Goal: Task Accomplishment & Management: Use online tool/utility

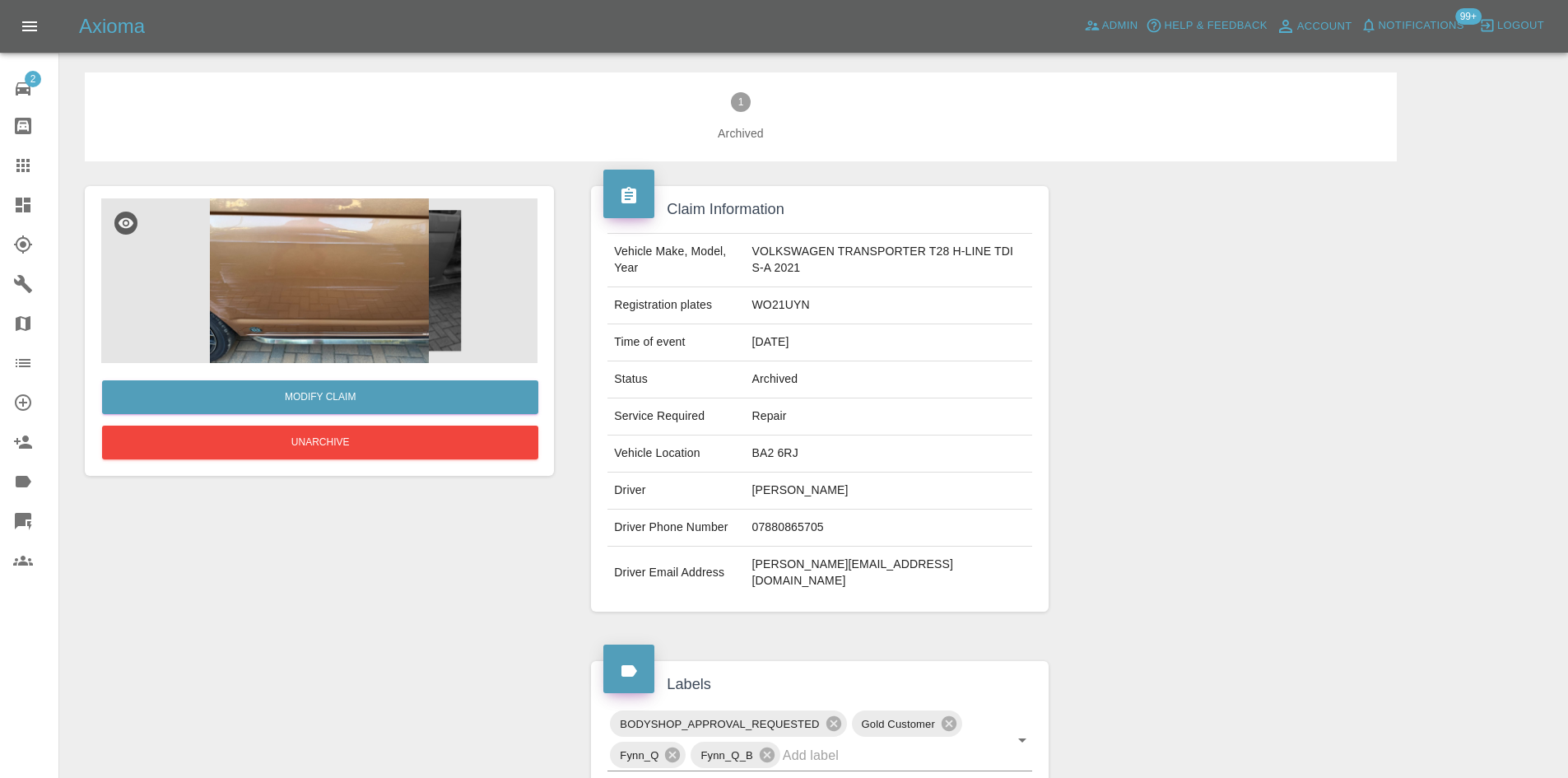
click at [343, 295] on img at bounding box center [319, 281] width 436 height 165
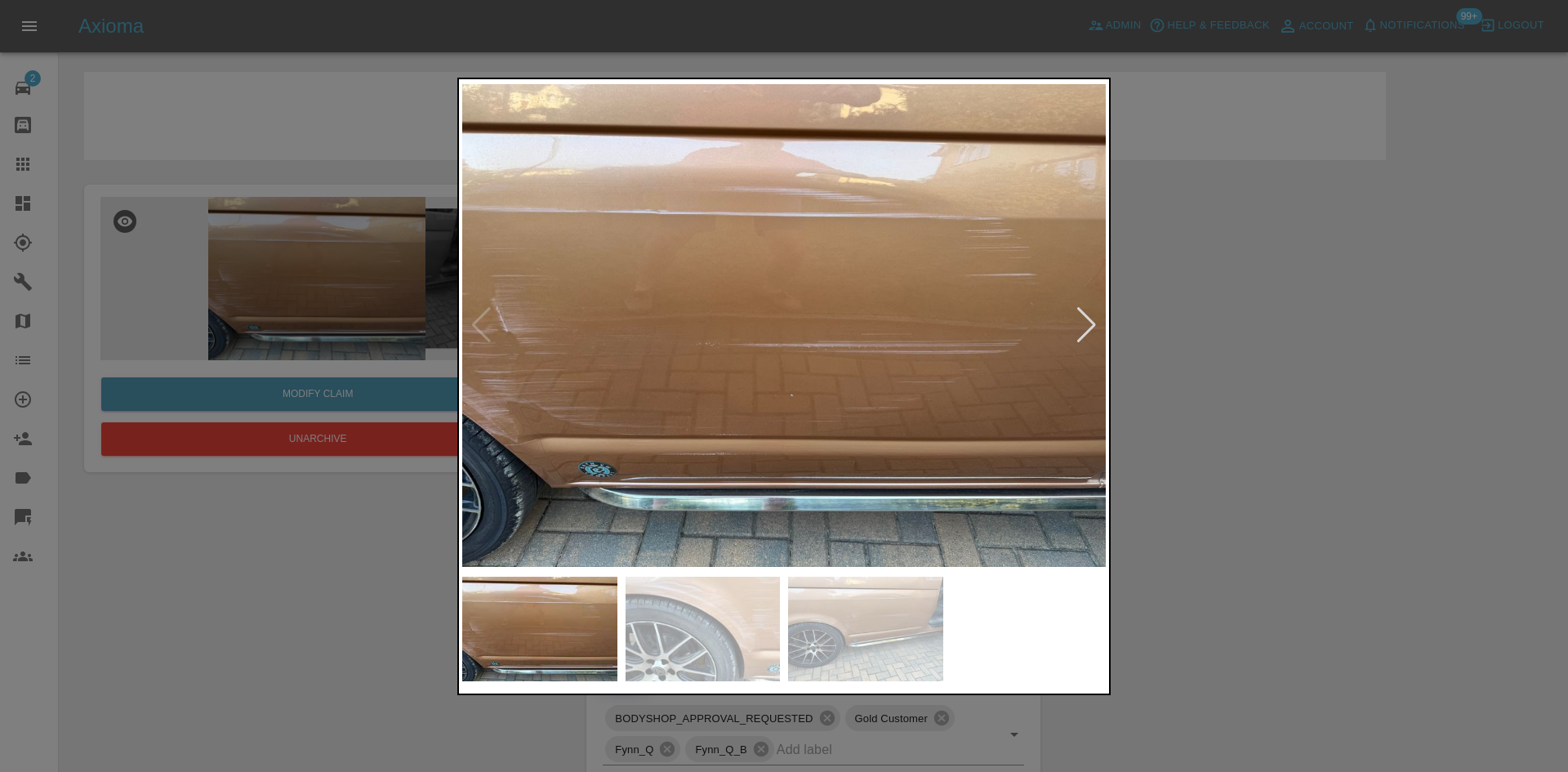
click at [1089, 329] on div at bounding box center [1086, 325] width 22 height 36
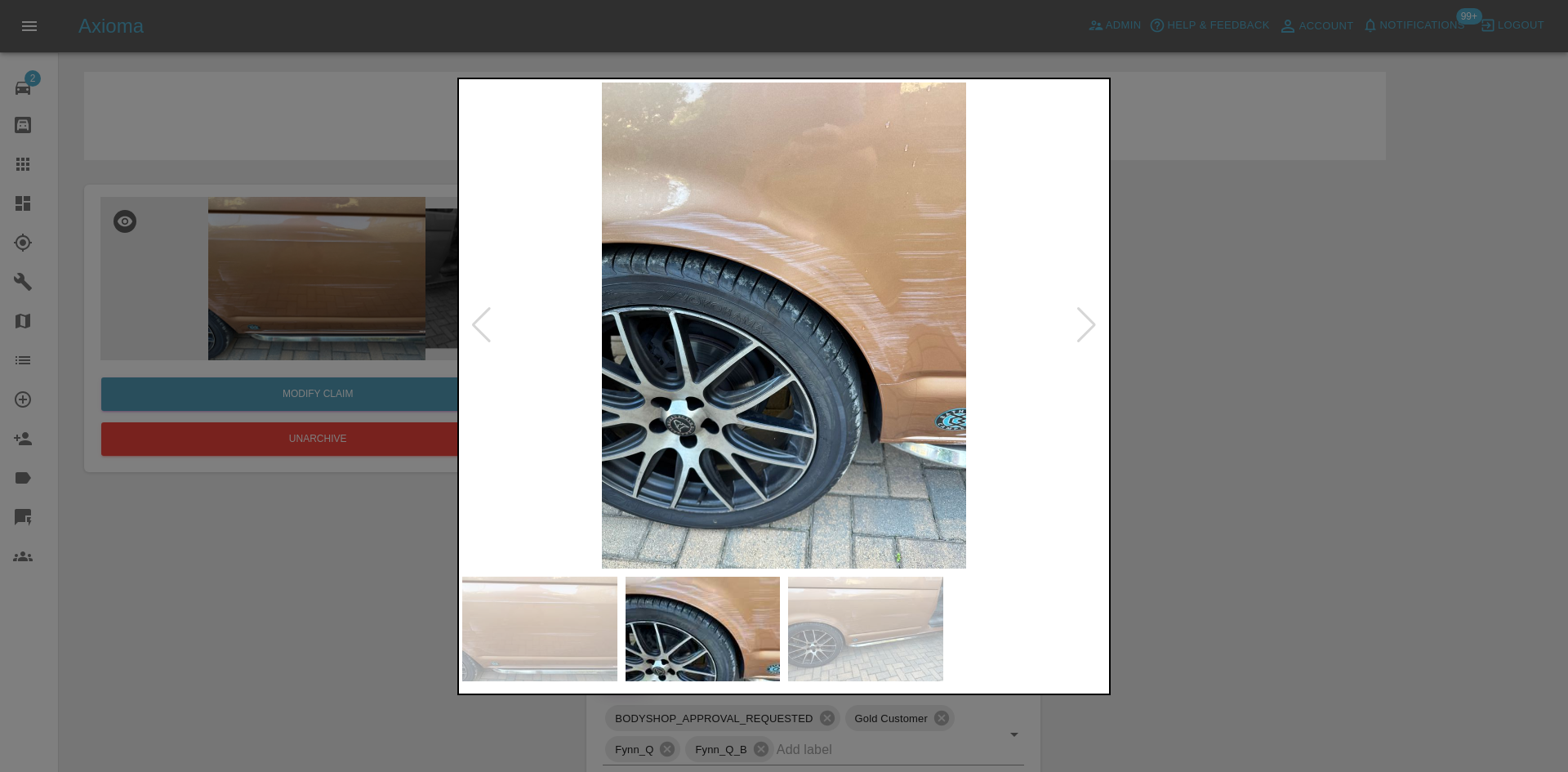
click at [1089, 329] on div at bounding box center [1086, 325] width 22 height 36
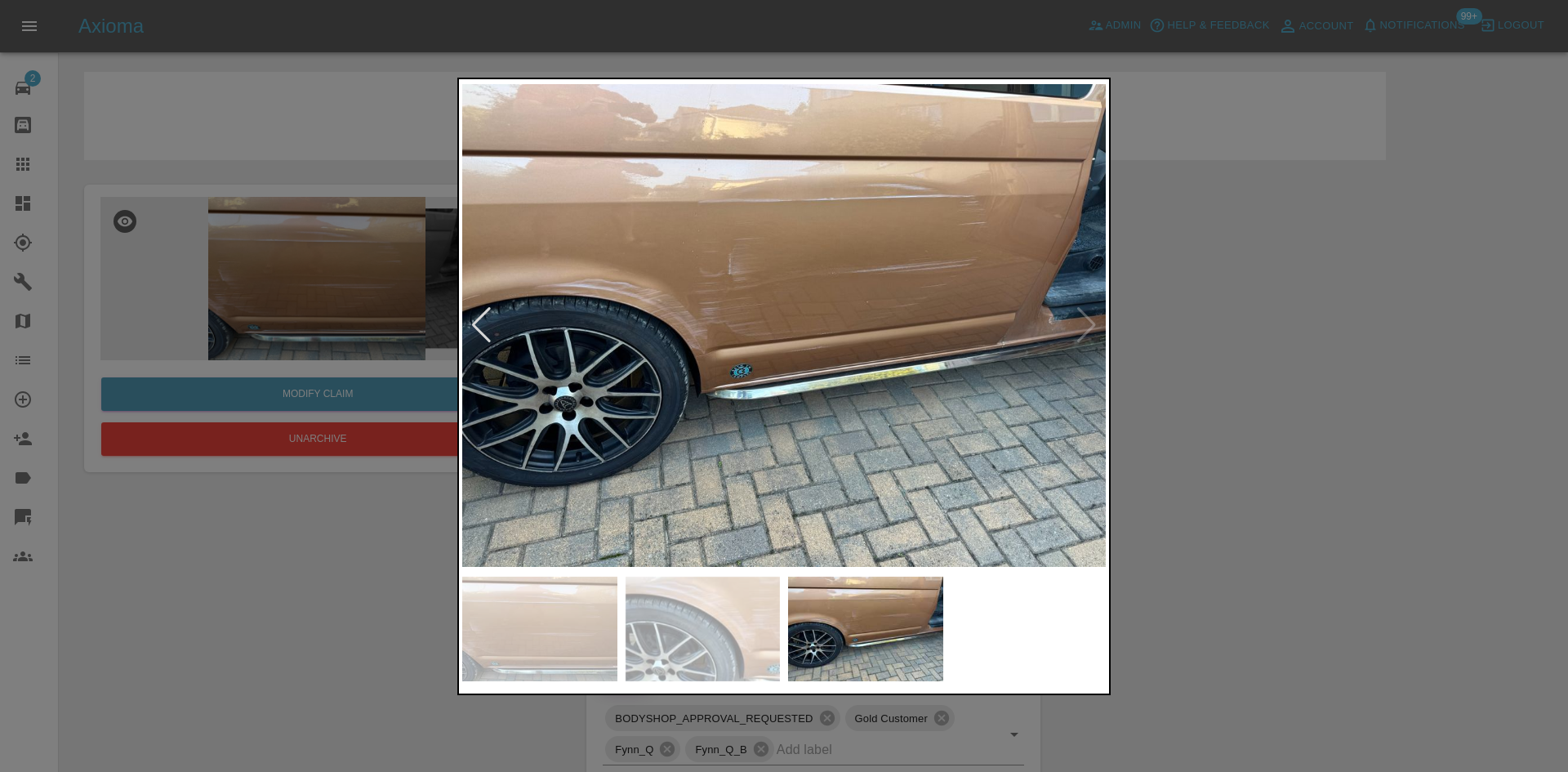
click at [1089, 329] on img at bounding box center [784, 325] width 644 height 486
click at [1220, 333] on div at bounding box center [784, 386] width 1568 height 772
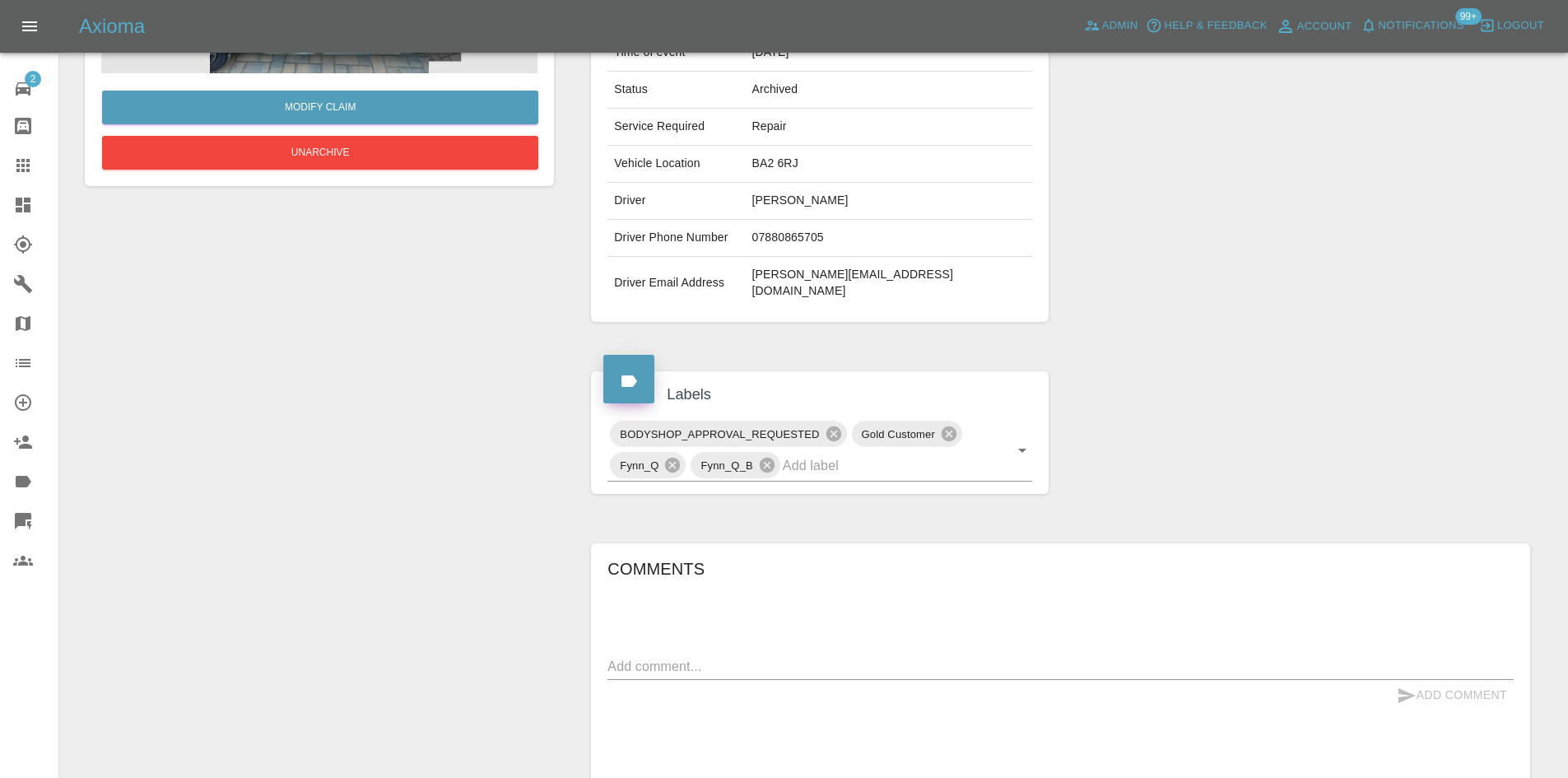
scroll to position [53, 0]
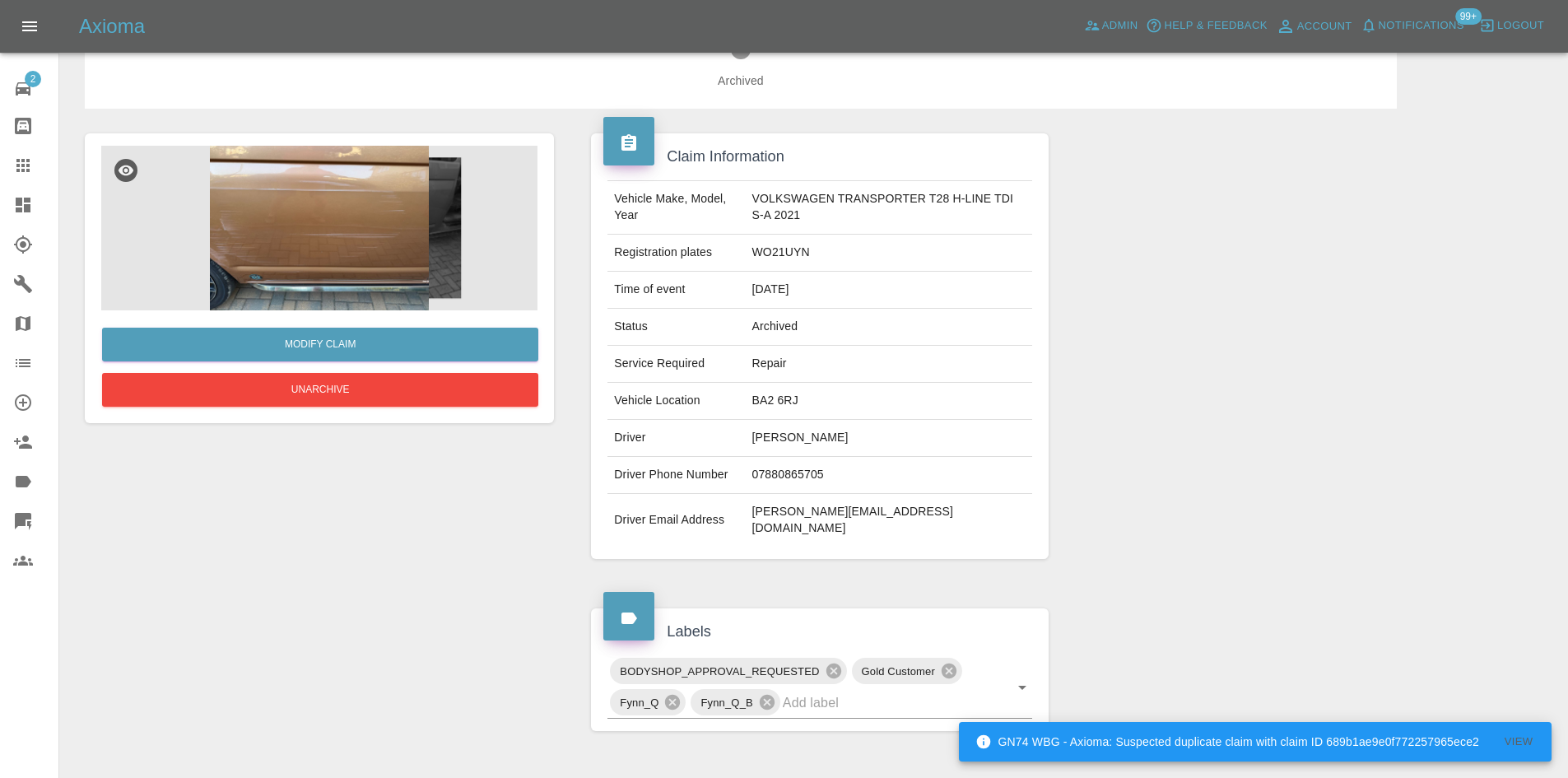
click at [335, 245] on img at bounding box center [319, 228] width 436 height 165
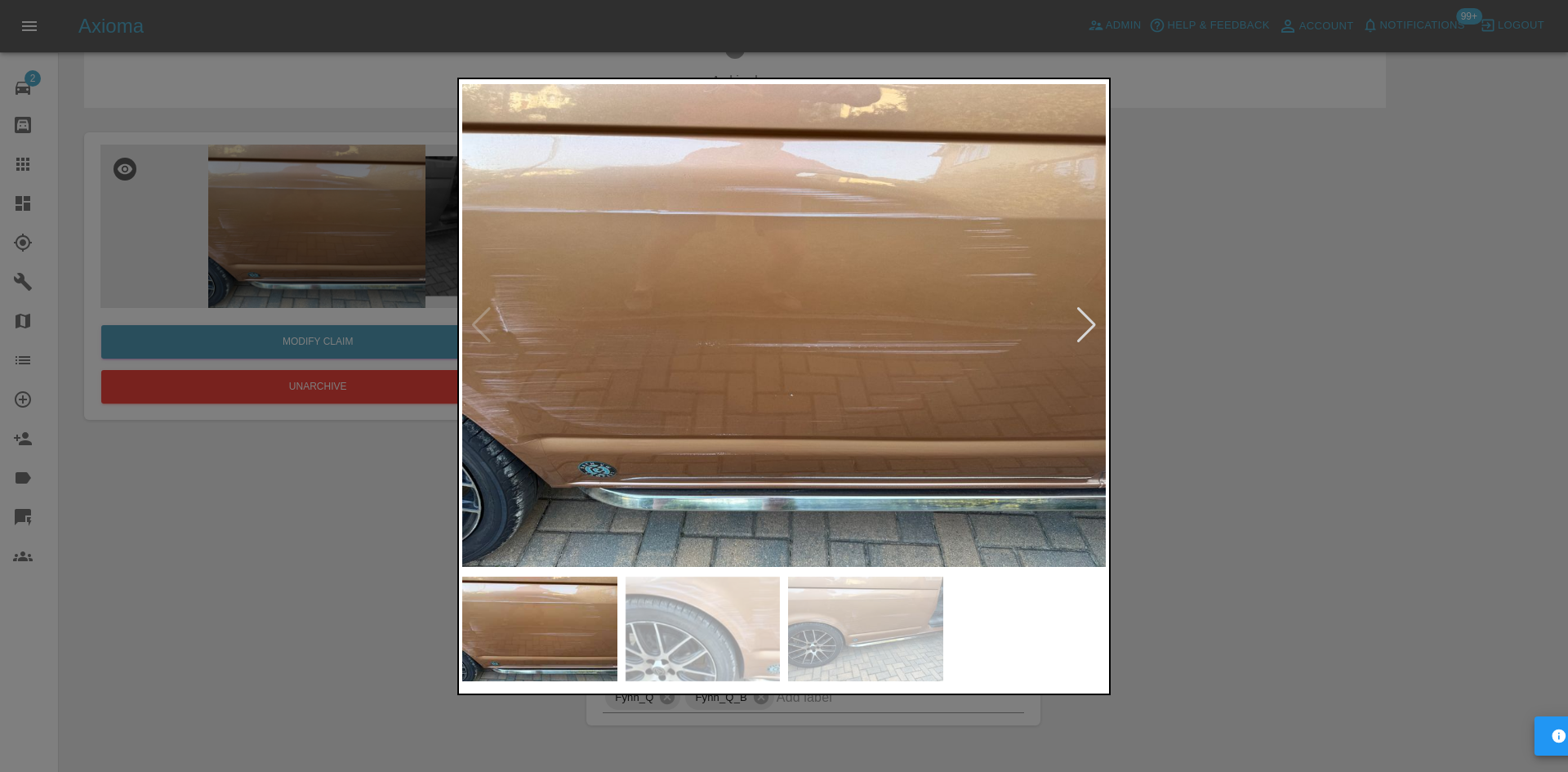
click at [1092, 332] on div at bounding box center [1086, 325] width 22 height 36
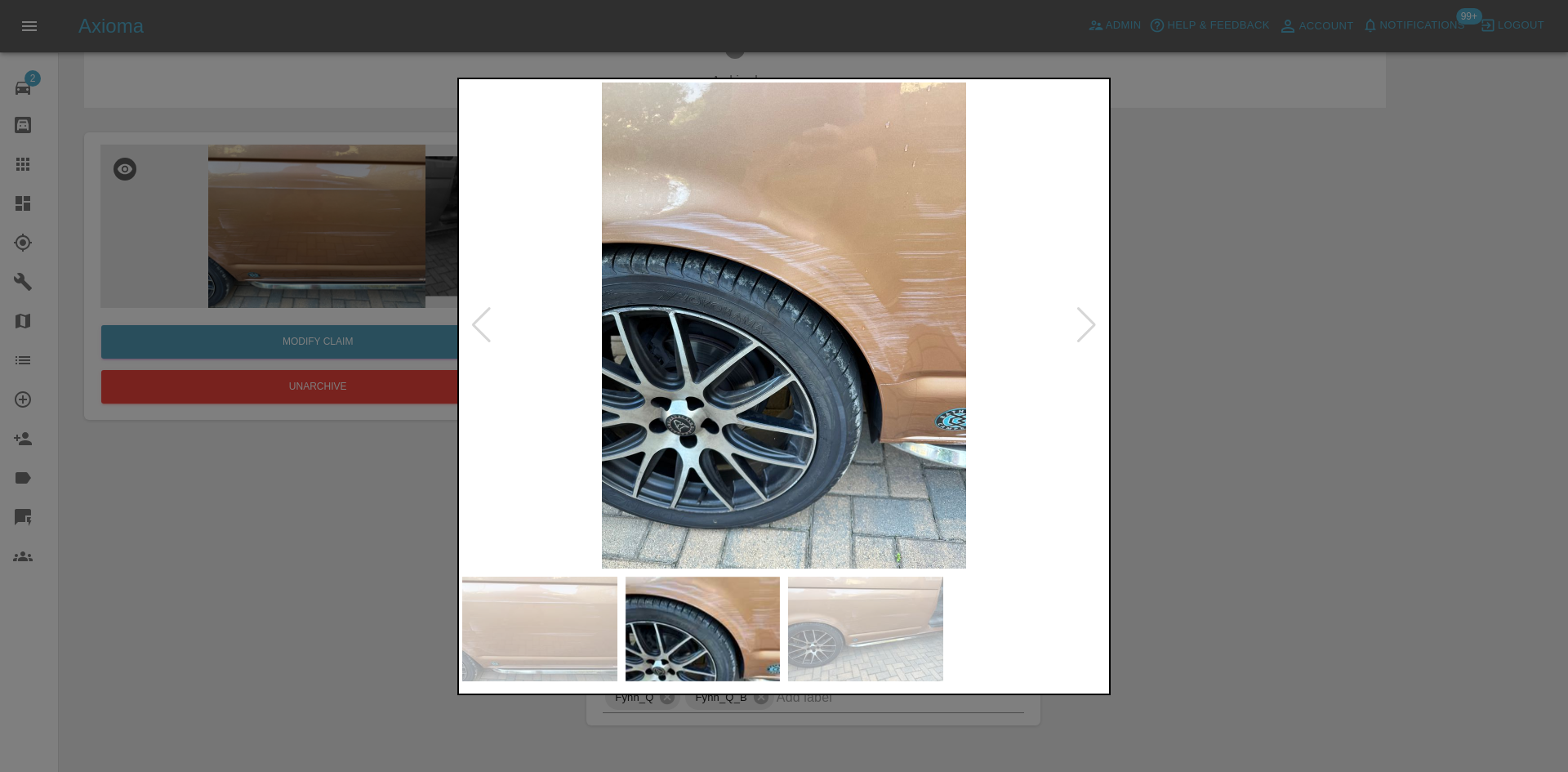
click at [794, 219] on img at bounding box center [784, 325] width 644 height 486
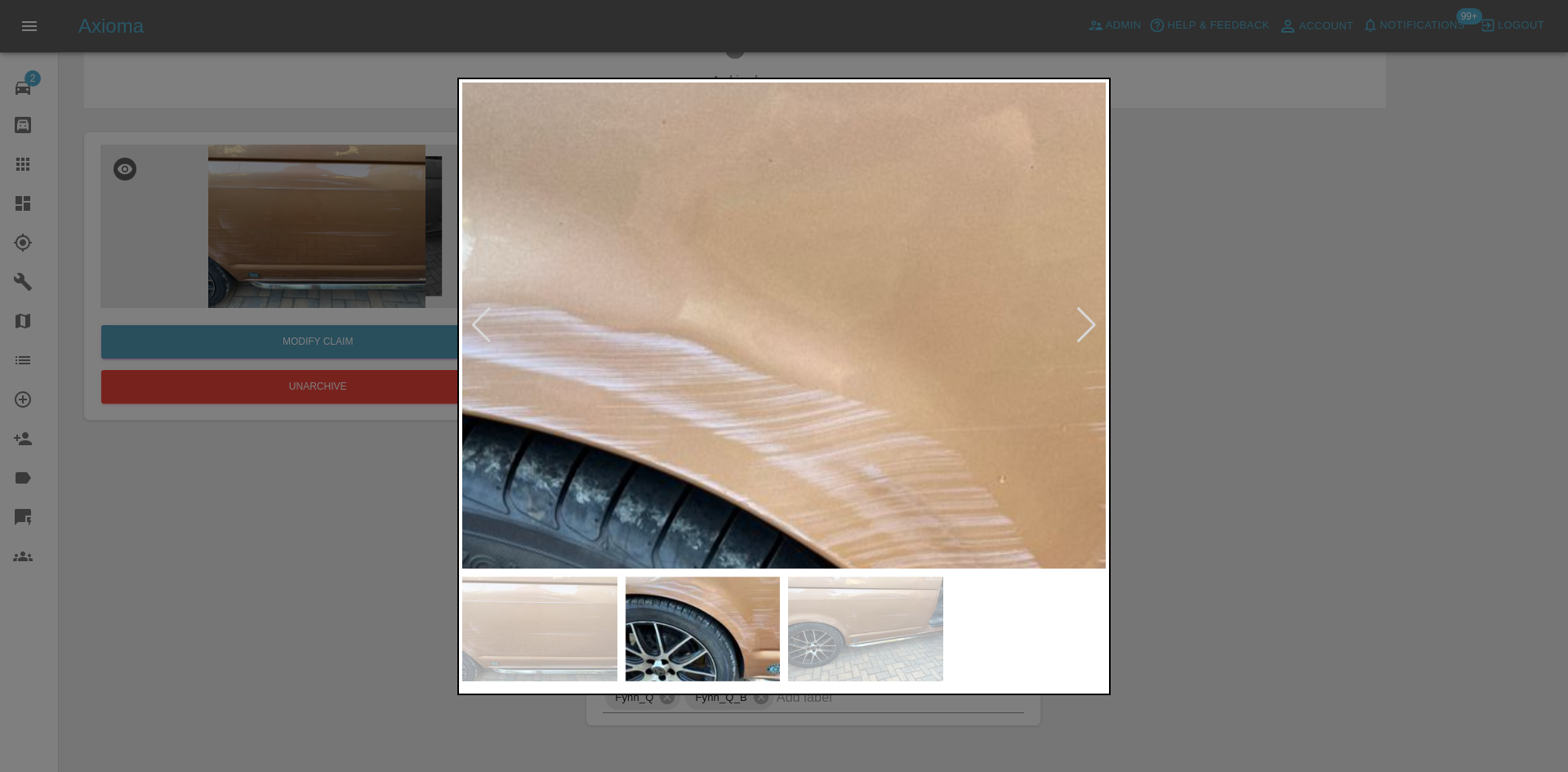
click at [794, 219] on img at bounding box center [755, 643] width 1931 height 1459
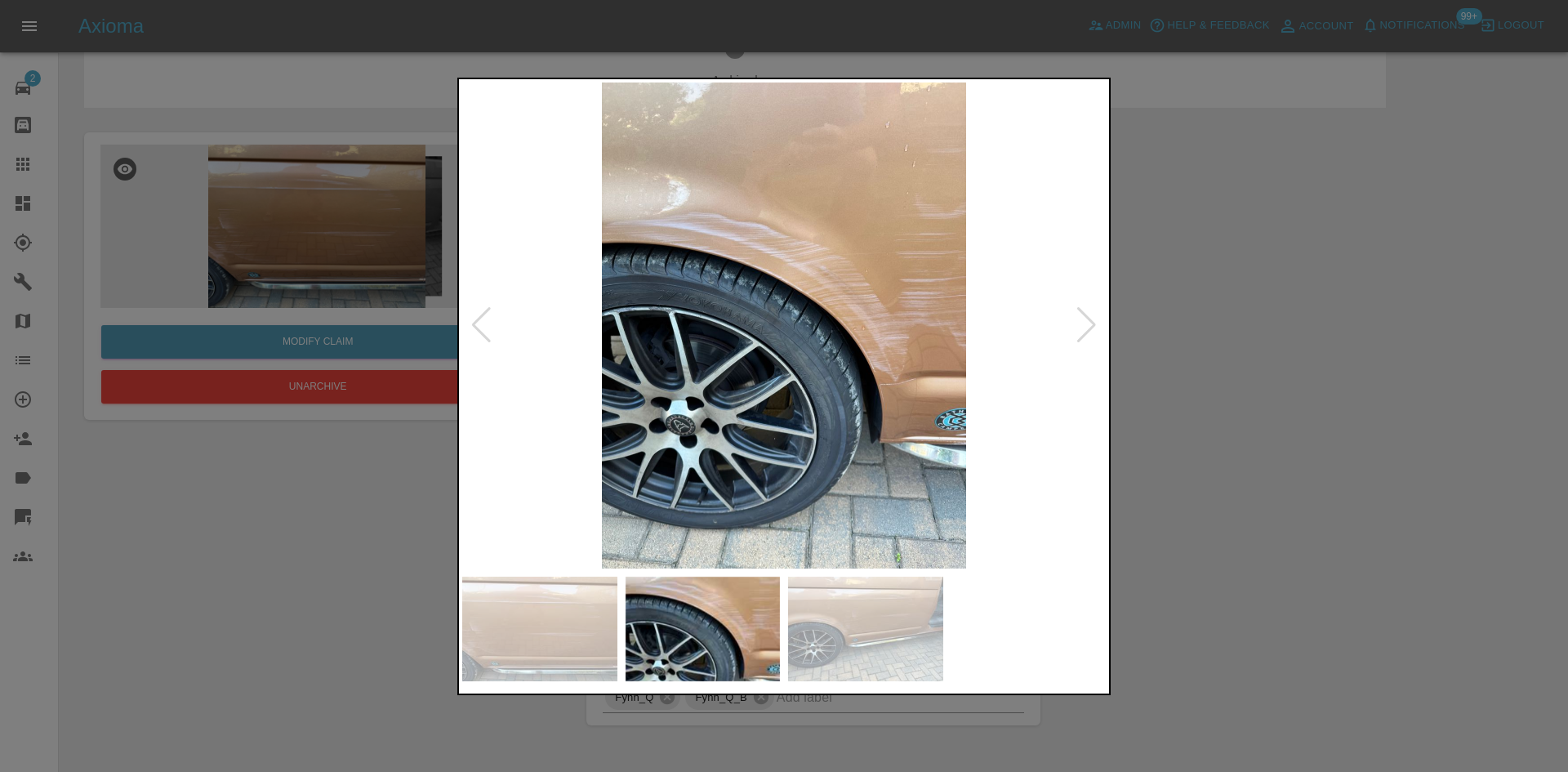
click at [1088, 328] on div at bounding box center [1086, 325] width 22 height 36
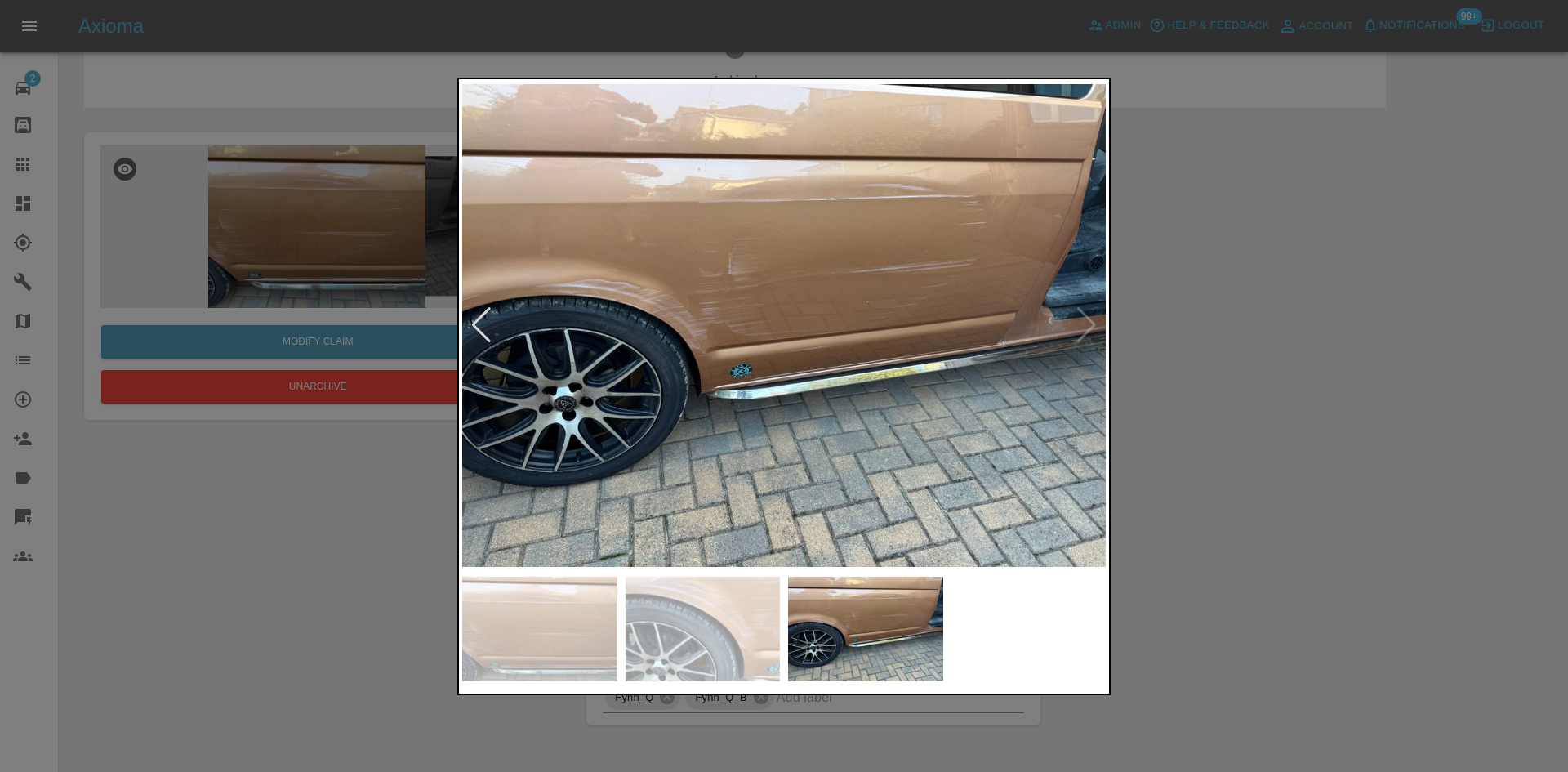
click at [782, 276] on img at bounding box center [784, 325] width 644 height 486
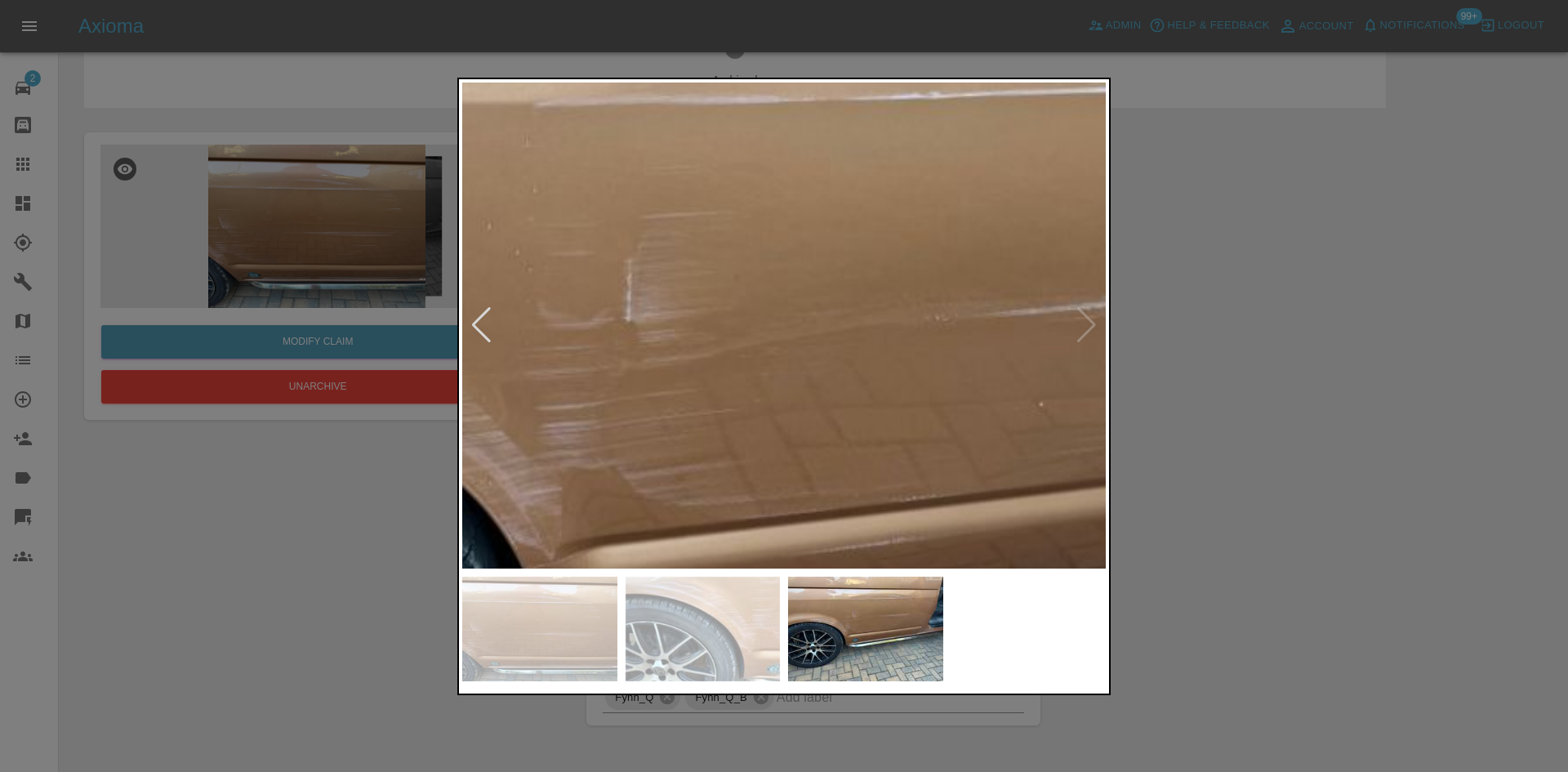
click at [782, 276] on img at bounding box center [791, 474] width 1931 height 1459
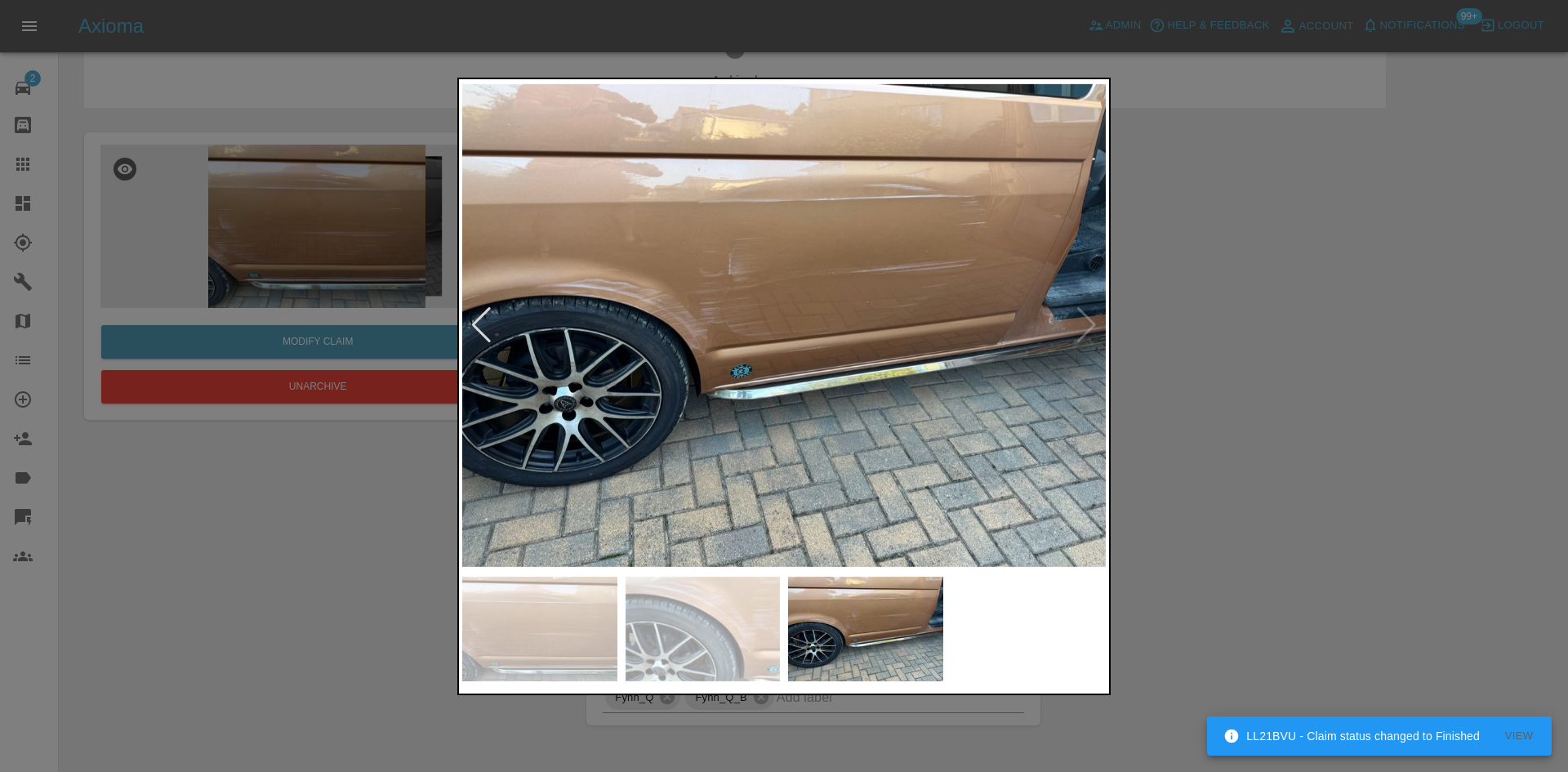
click at [1177, 265] on div at bounding box center [784, 386] width 1568 height 772
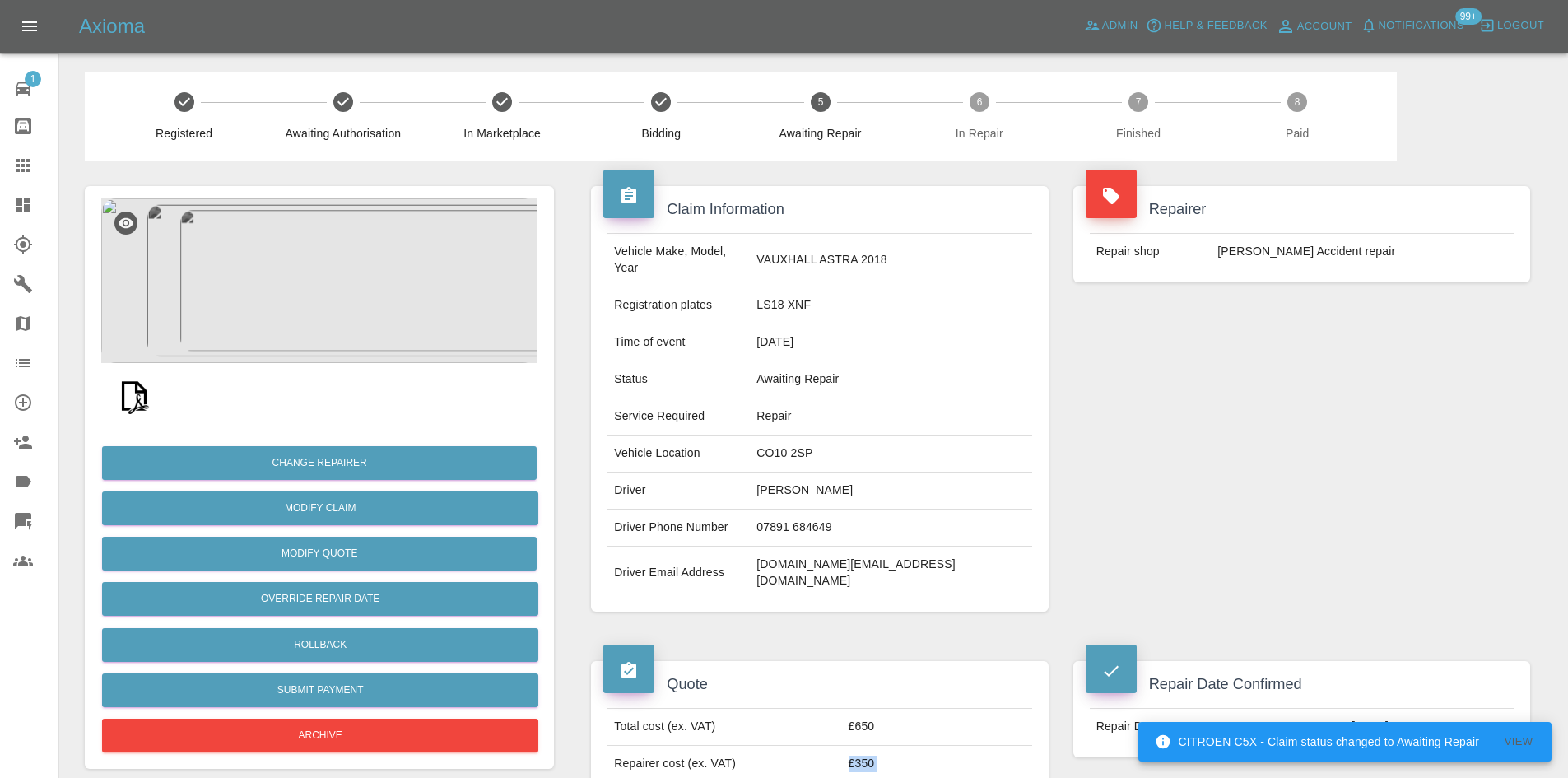
click at [14, 210] on icon at bounding box center [23, 204] width 19 height 19
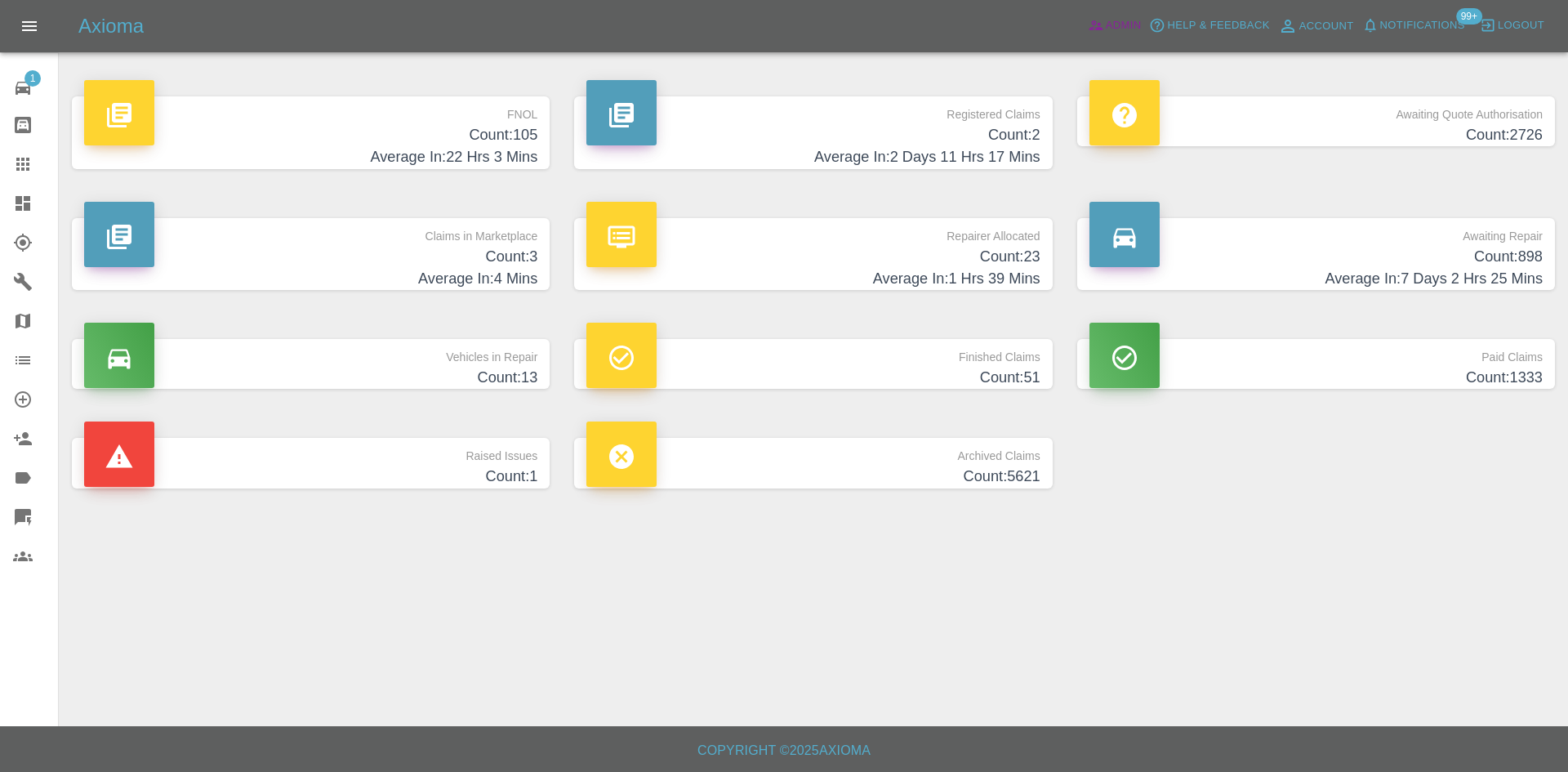
click at [1139, 21] on span "Admin" at bounding box center [1124, 26] width 36 height 19
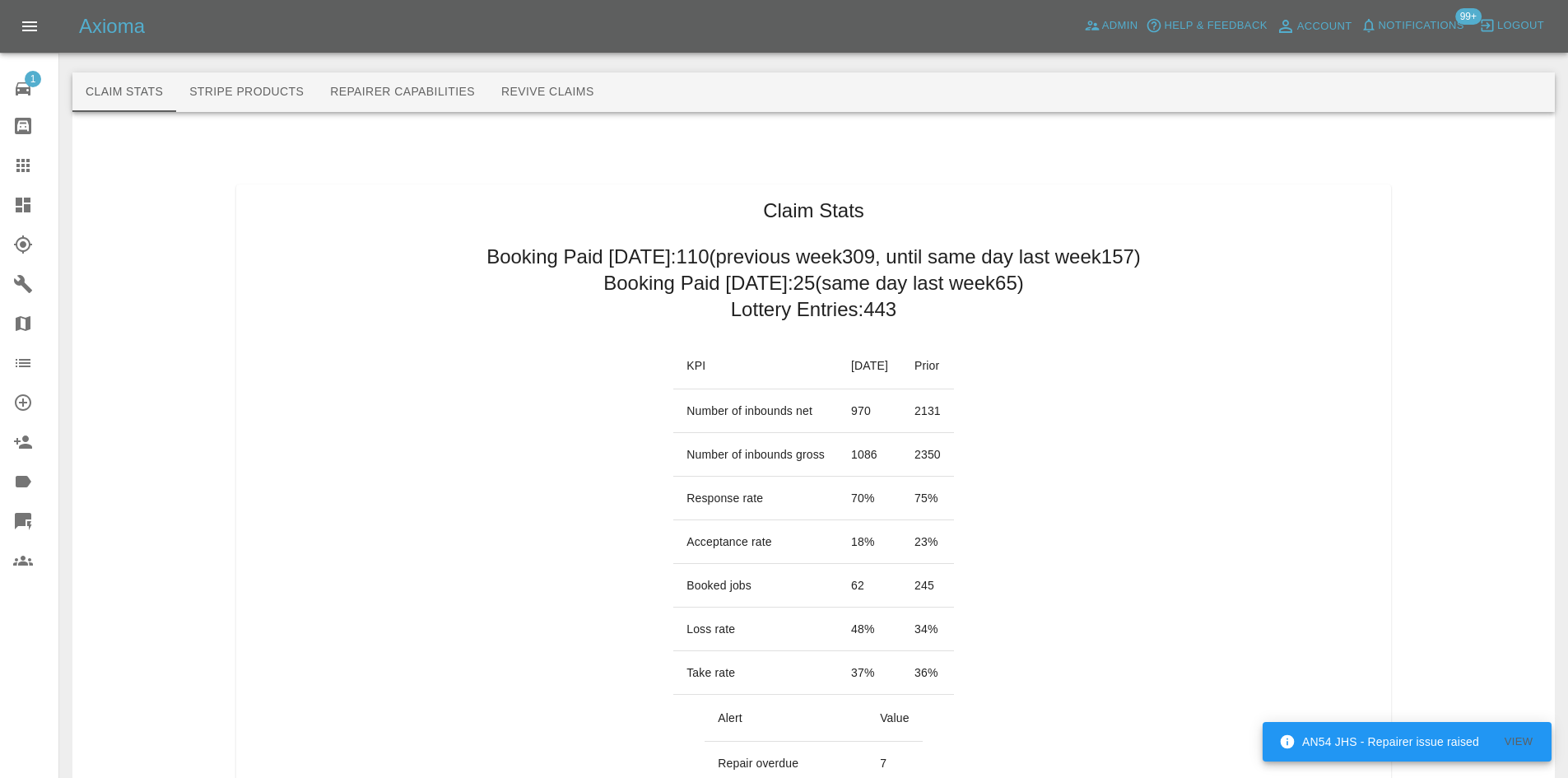
click at [30, 211] on icon at bounding box center [22, 204] width 14 height 14
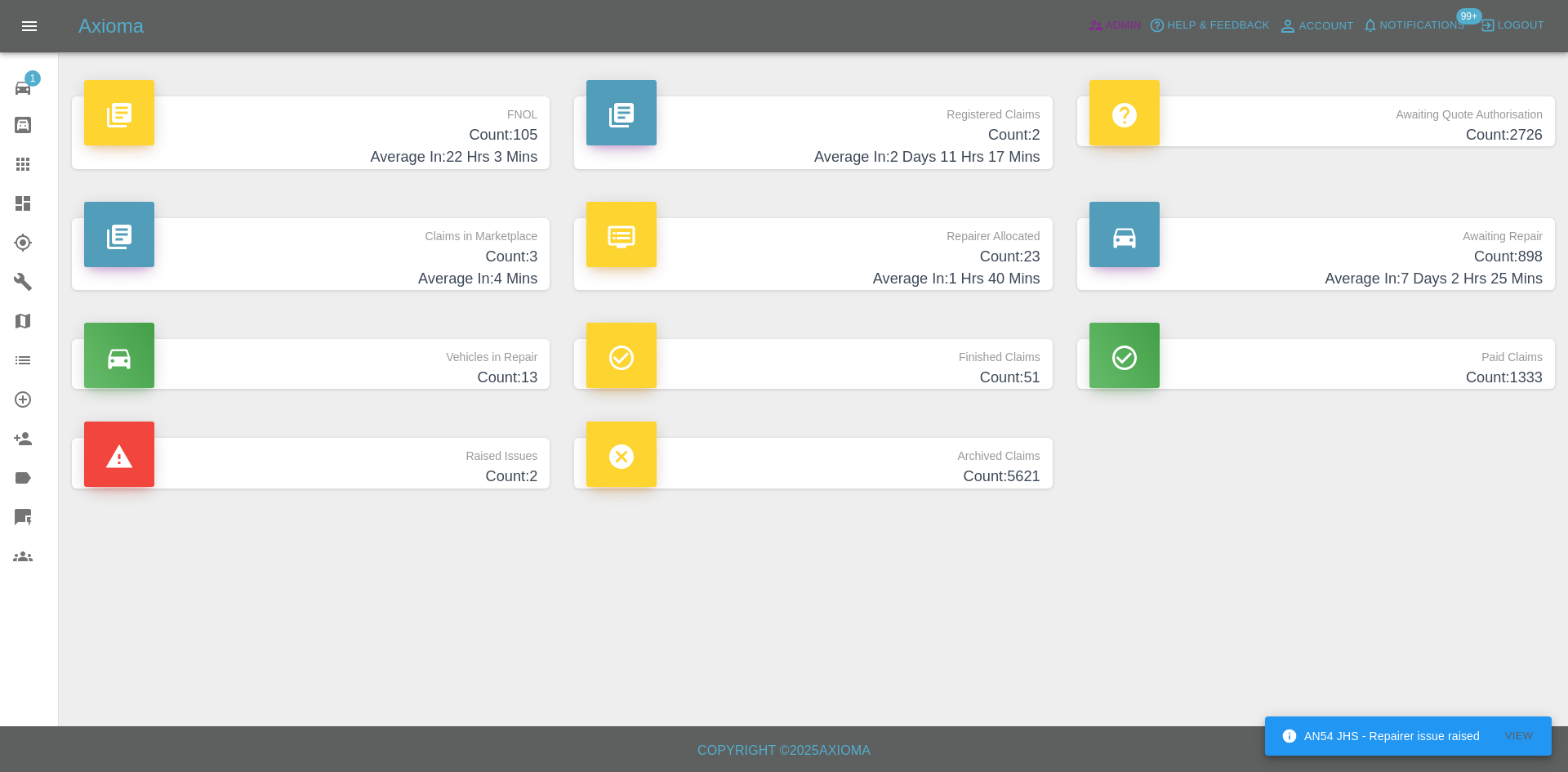
click at [1125, 23] on span "Admin" at bounding box center [1124, 26] width 36 height 19
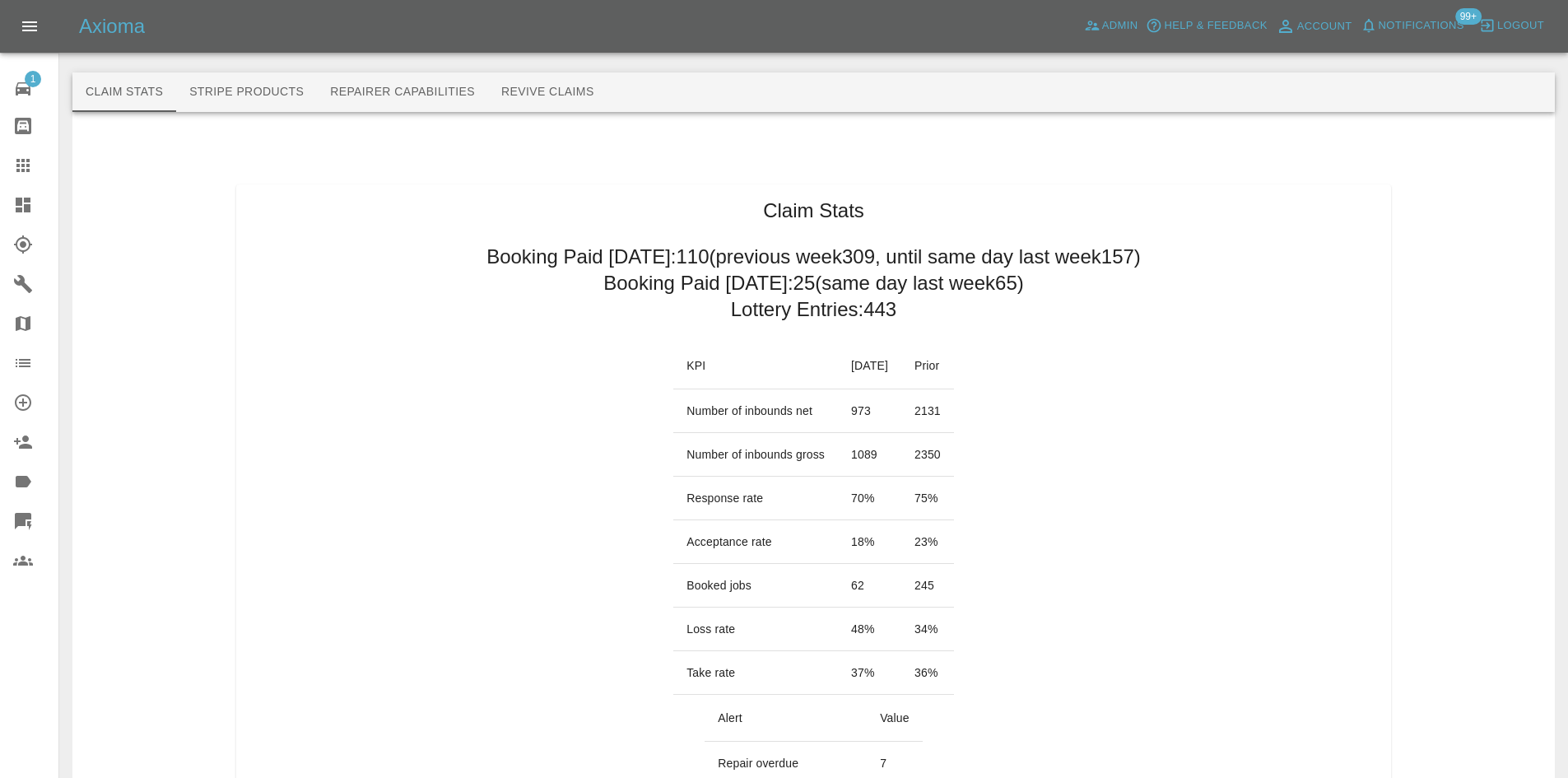
click at [4, 204] on link "Dashboard" at bounding box center [29, 204] width 59 height 40
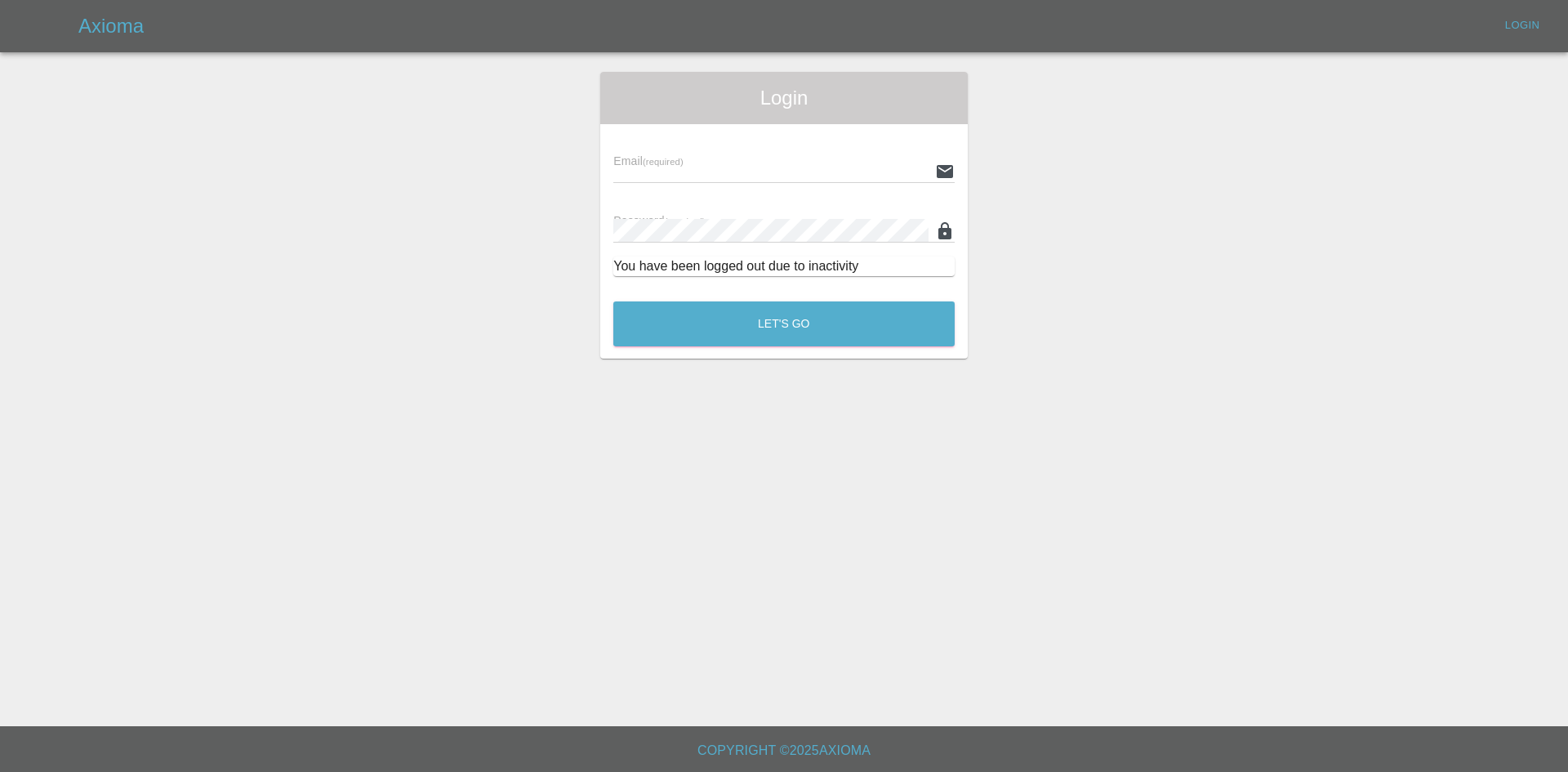
type input "alex.kennett@axioma.co.uk"
click at [751, 321] on button "Let's Go" at bounding box center [784, 323] width 342 height 45
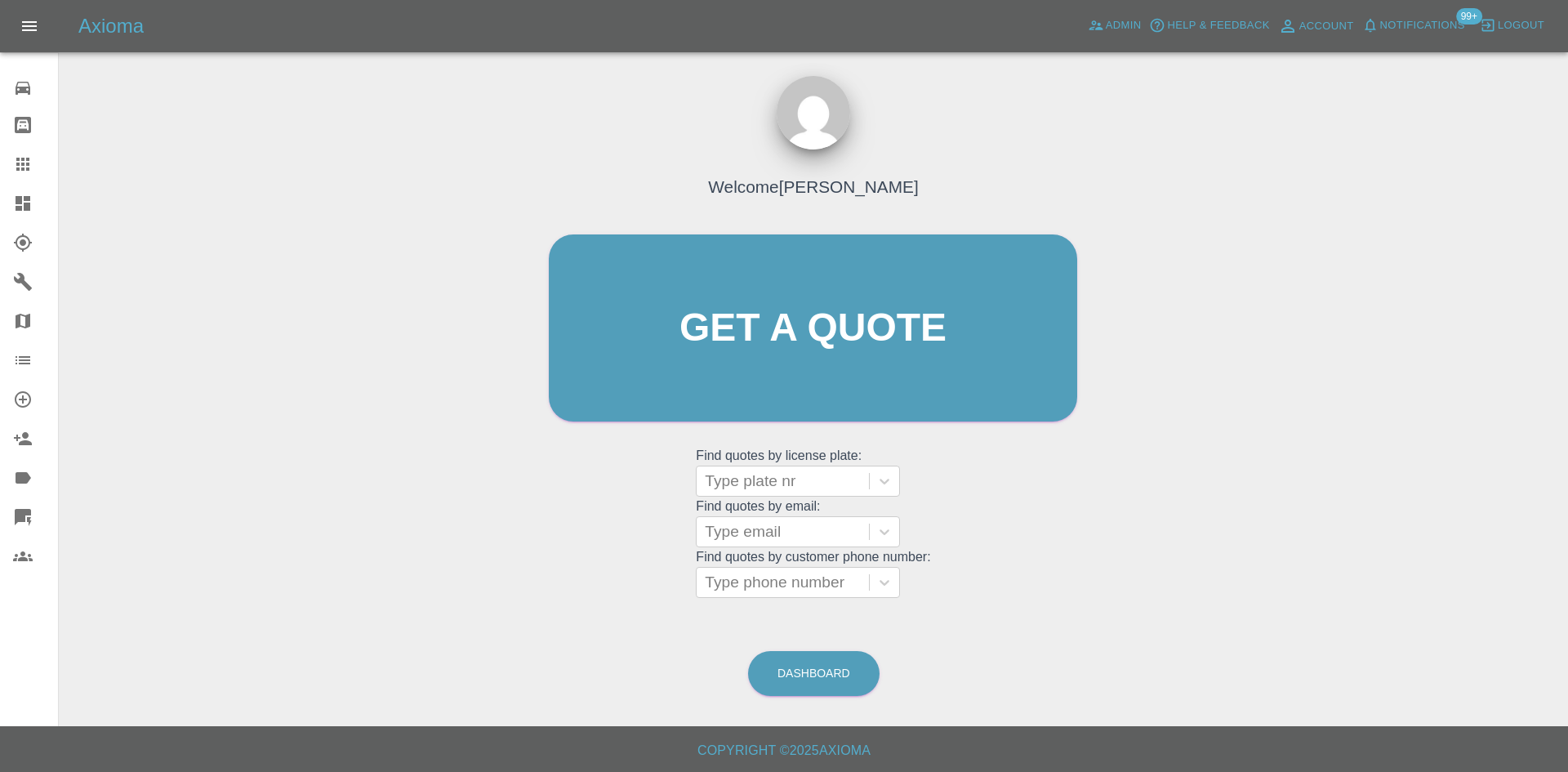
click at [49, 206] on div at bounding box center [36, 203] width 46 height 19
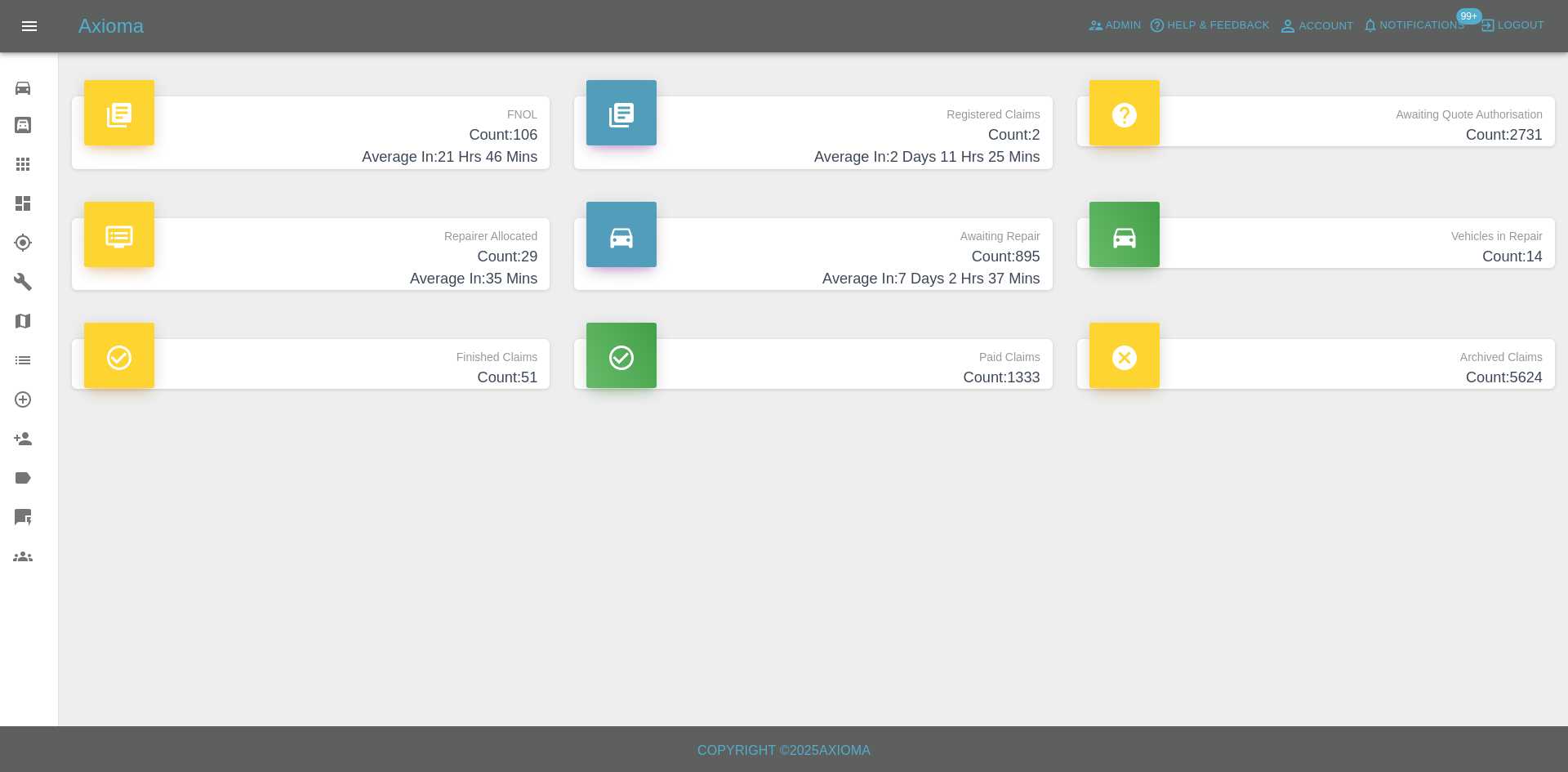
click at [442, 242] on p "Repairer Allocated" at bounding box center [311, 232] width 453 height 28
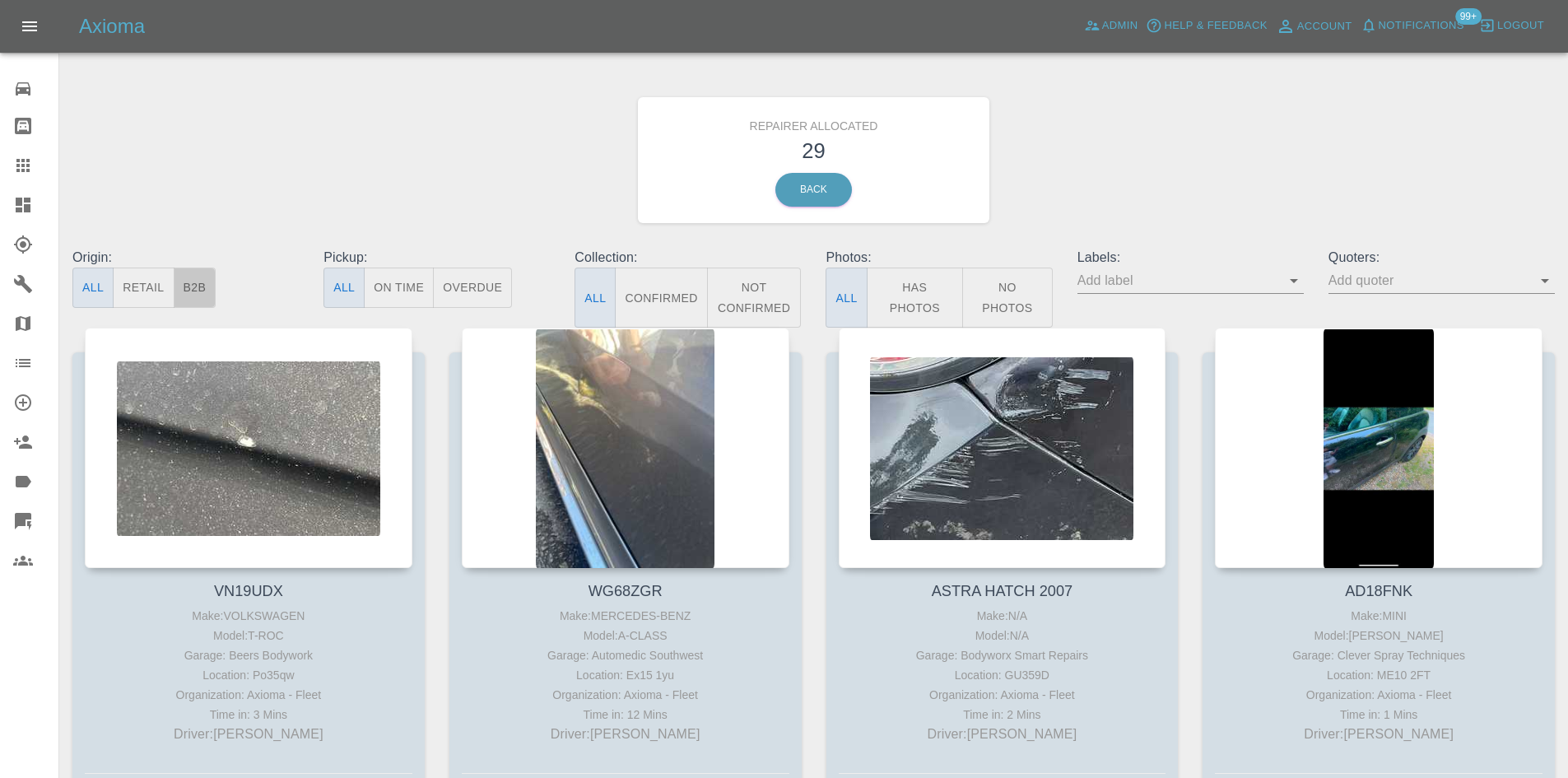
click at [185, 287] on button "B2B" at bounding box center [195, 287] width 42 height 40
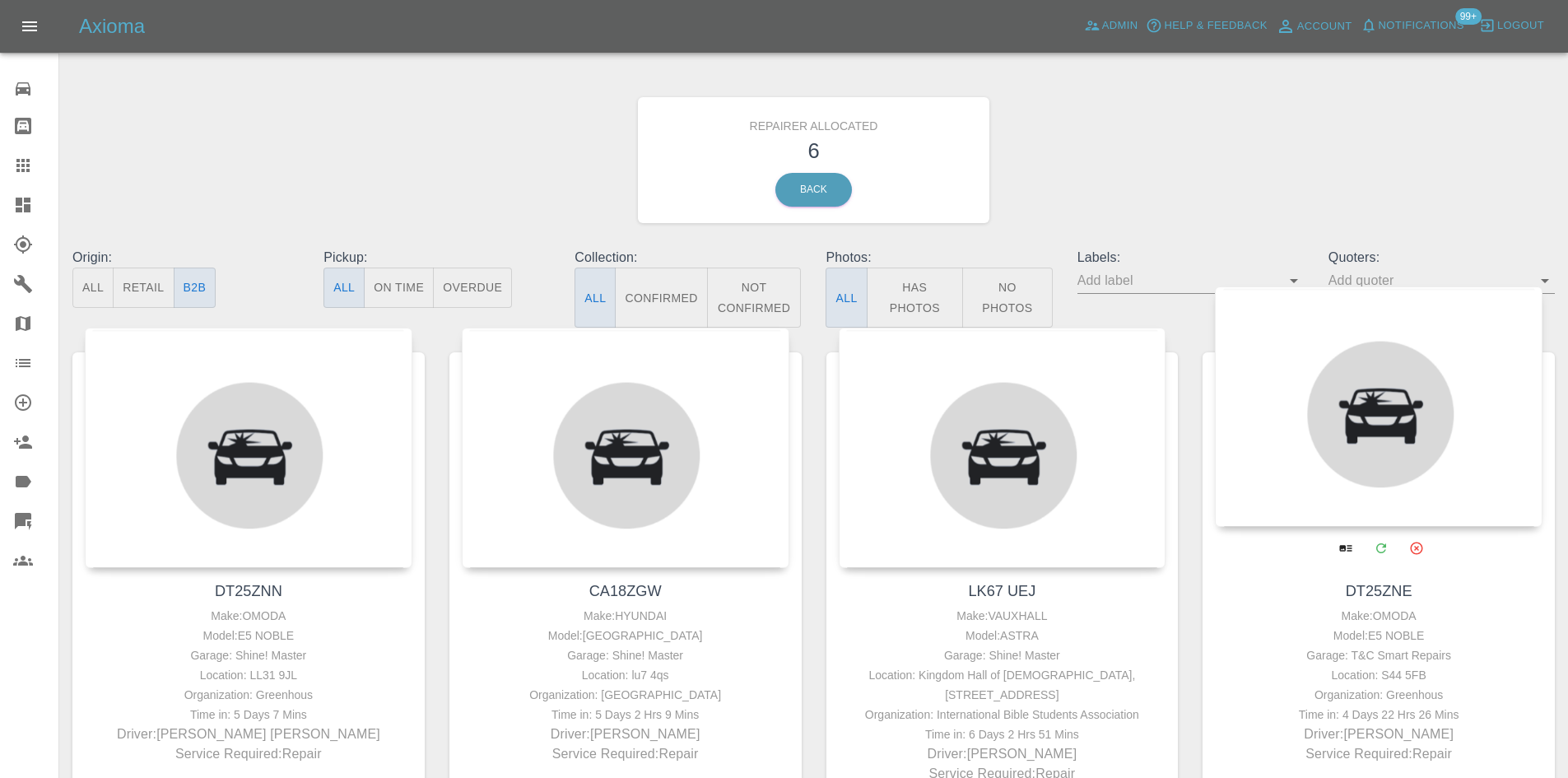
click at [1319, 378] on div at bounding box center [1379, 406] width 328 height 240
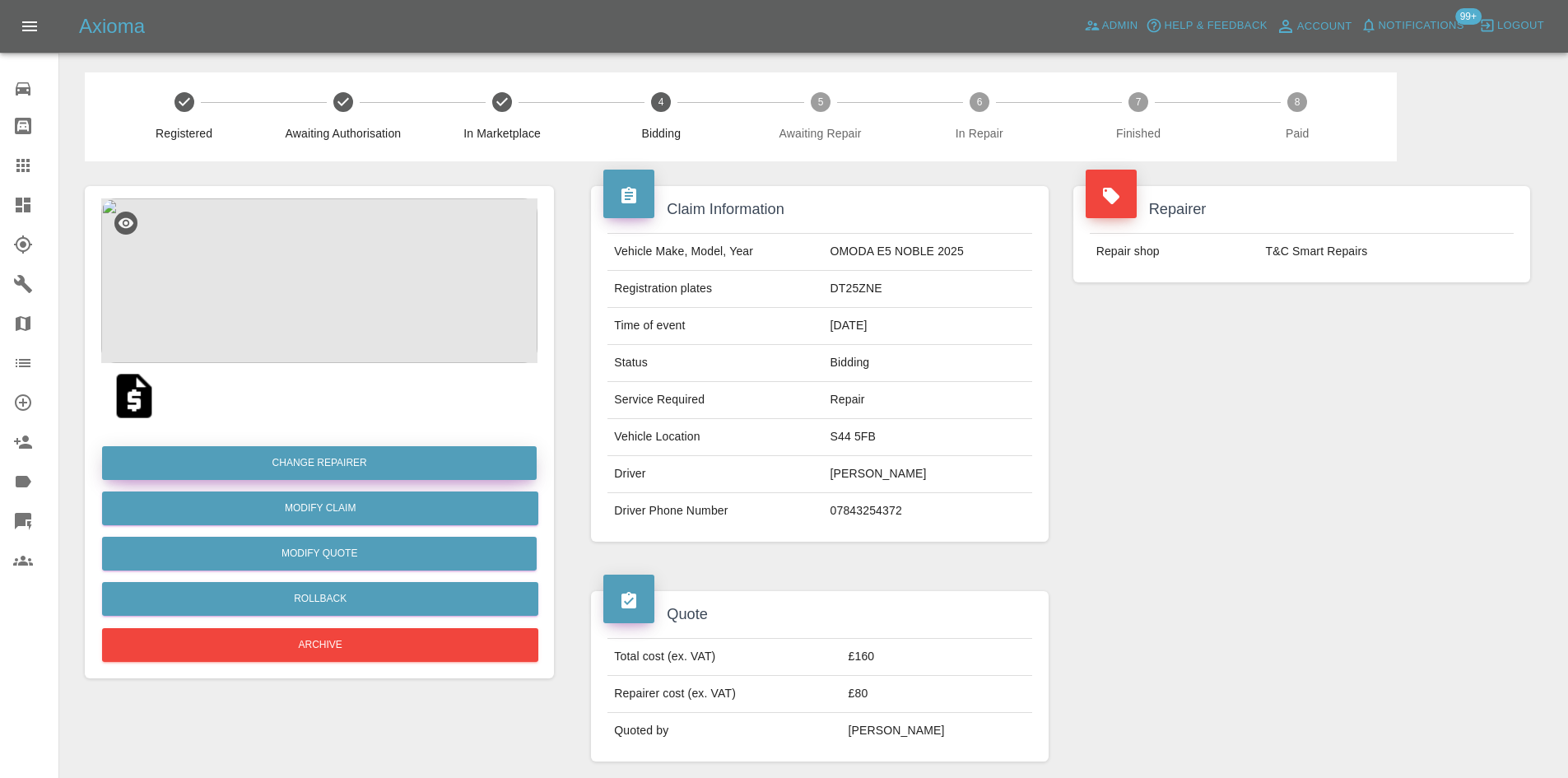
click at [346, 467] on button "Change Repairer" at bounding box center [319, 463] width 435 height 34
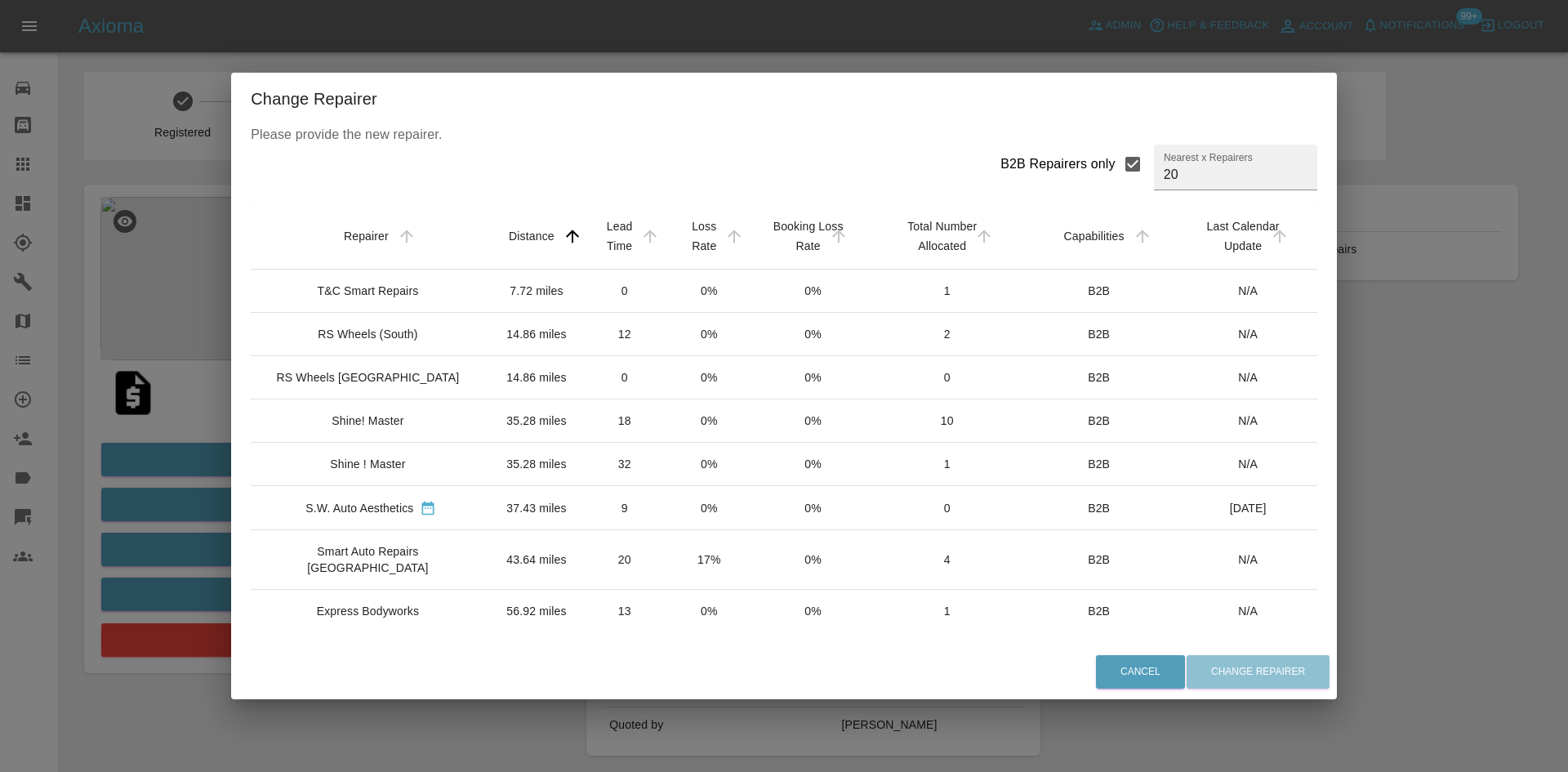
click at [407, 421] on div "Shine! Master" at bounding box center [371, 420] width 214 height 16
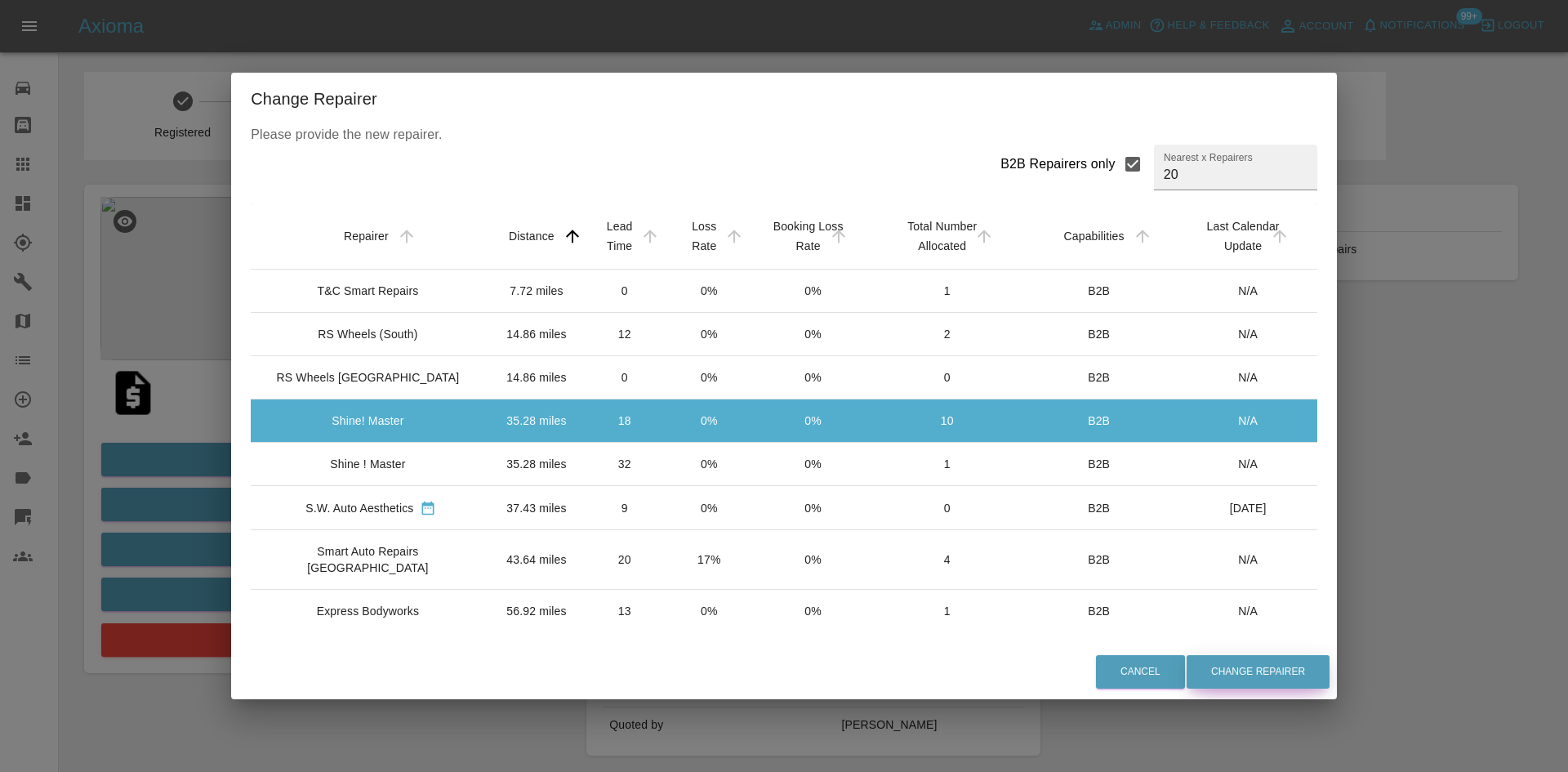
click at [1202, 669] on button "Change Repairer" at bounding box center [1258, 672] width 143 height 33
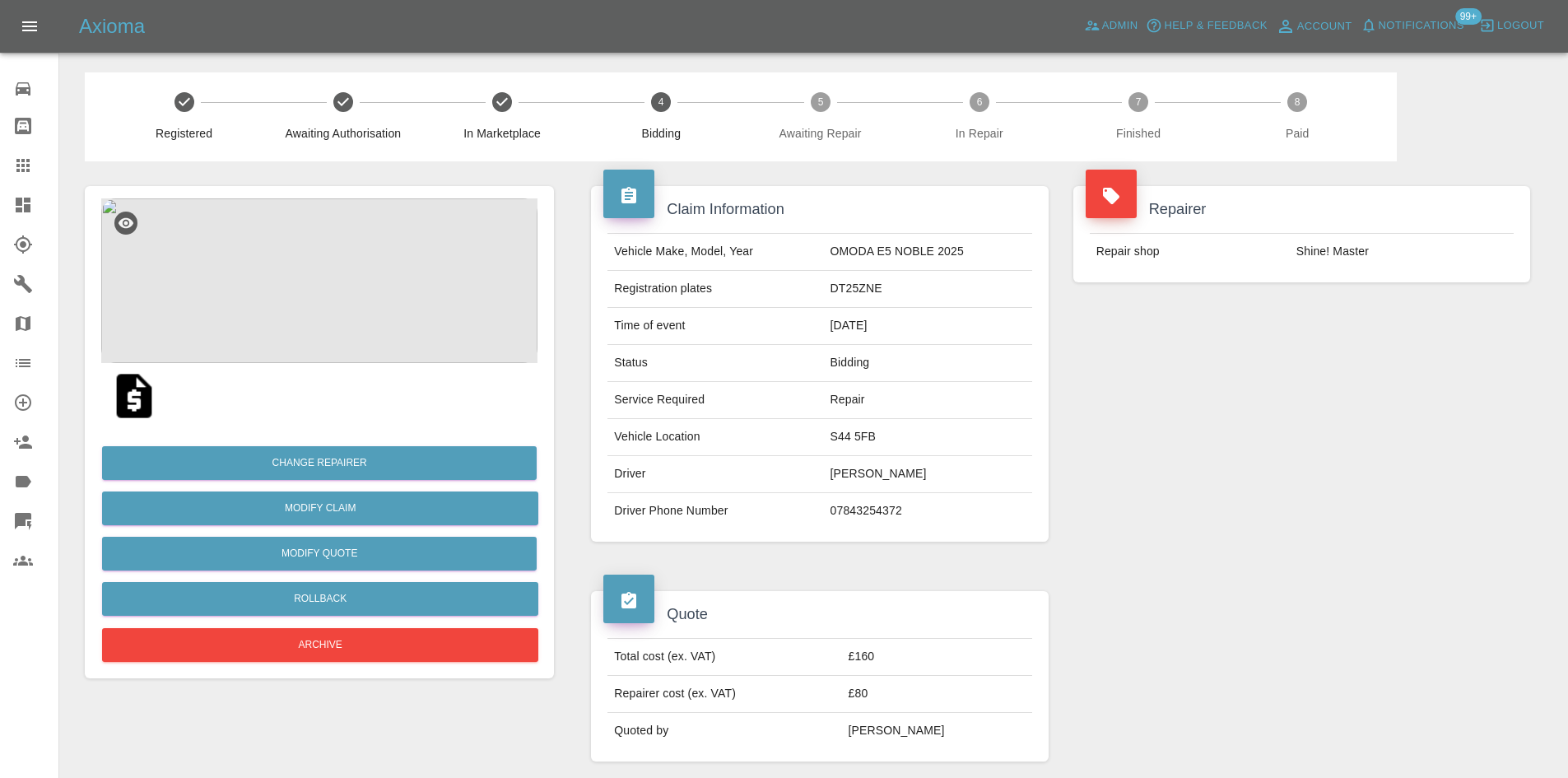
click at [33, 200] on div at bounding box center [37, 204] width 46 height 19
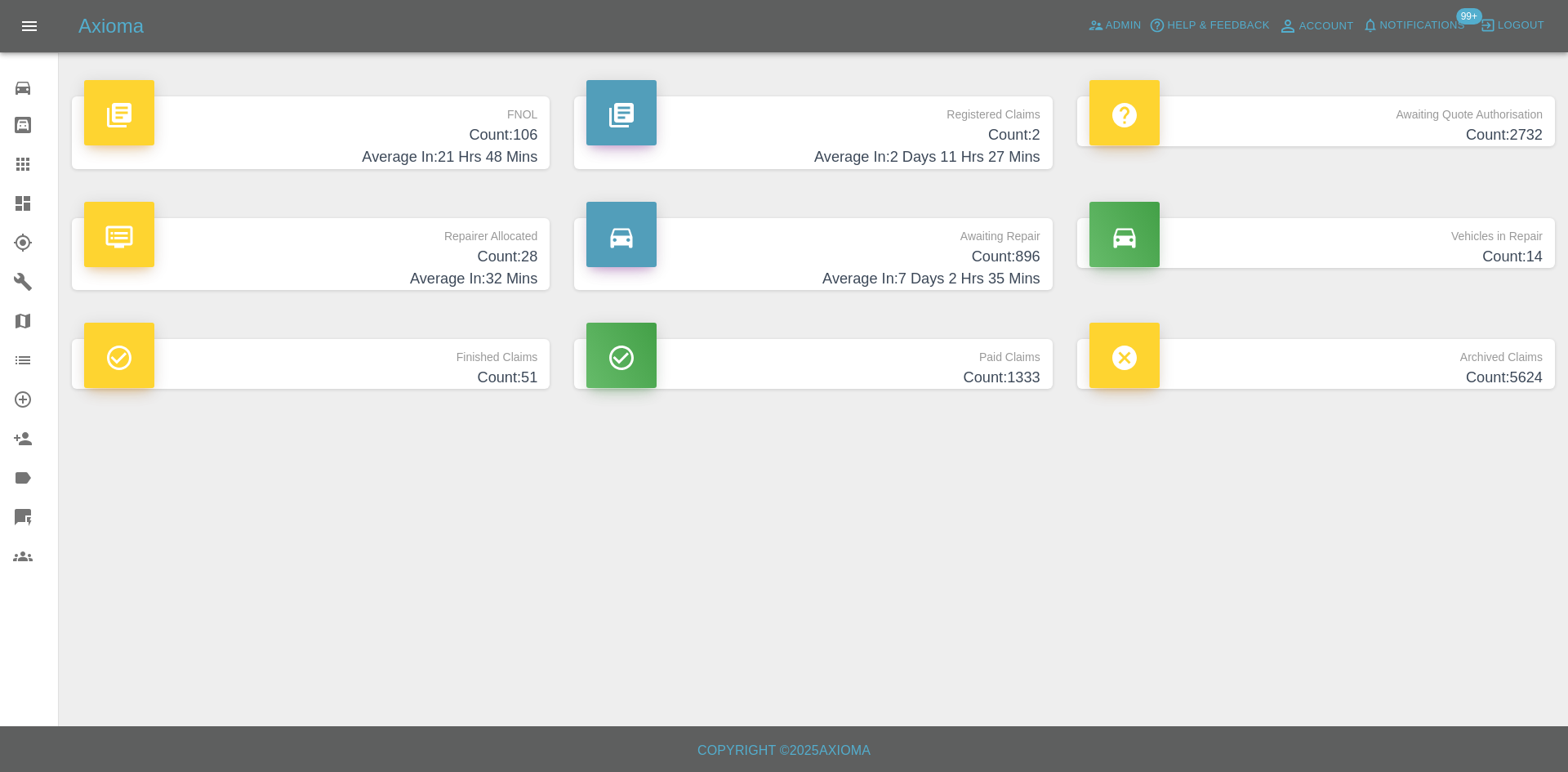
click at [738, 129] on h4 "Count: 2" at bounding box center [813, 135] width 453 height 22
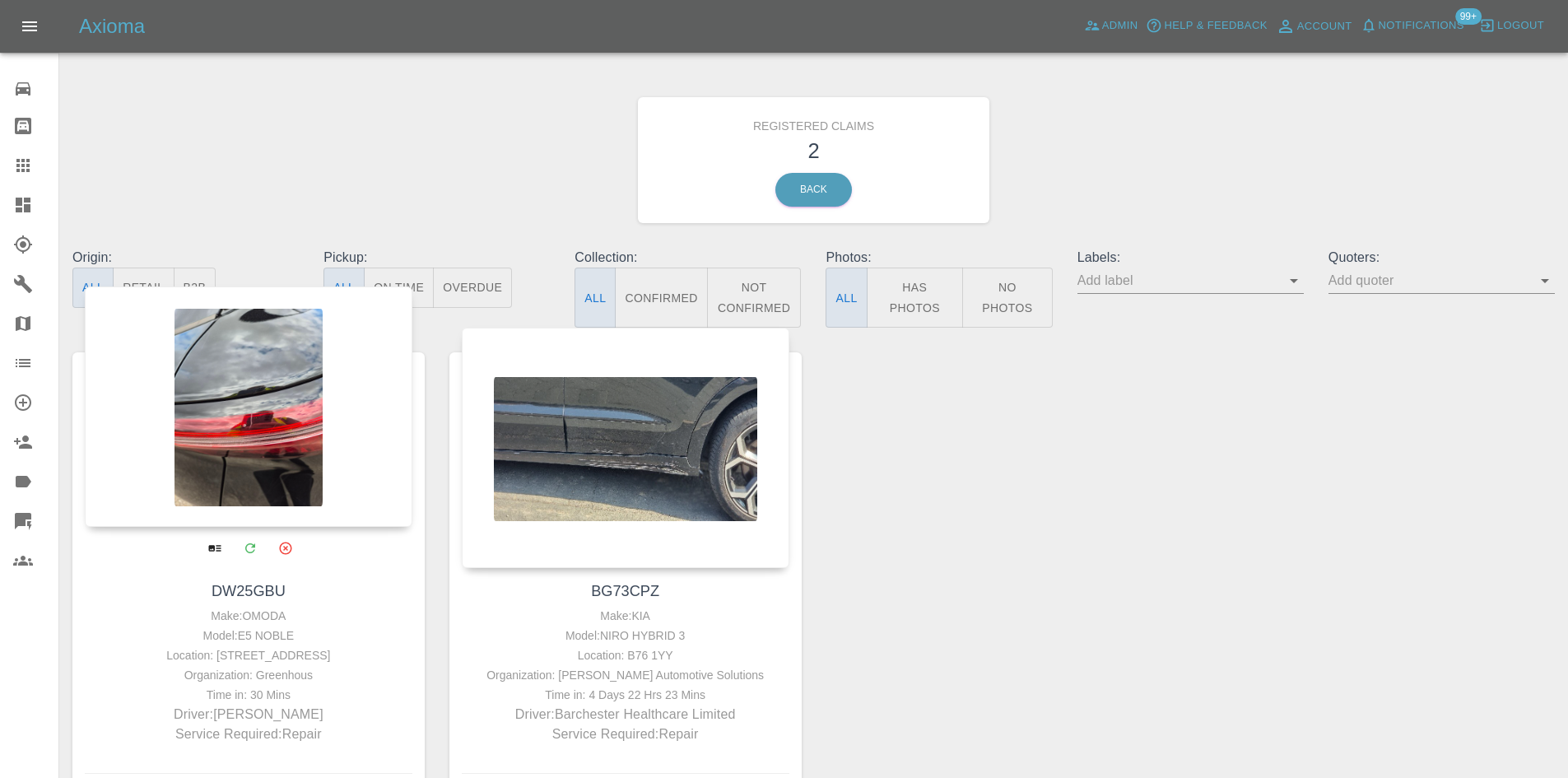
click at [296, 456] on div at bounding box center [249, 406] width 328 height 240
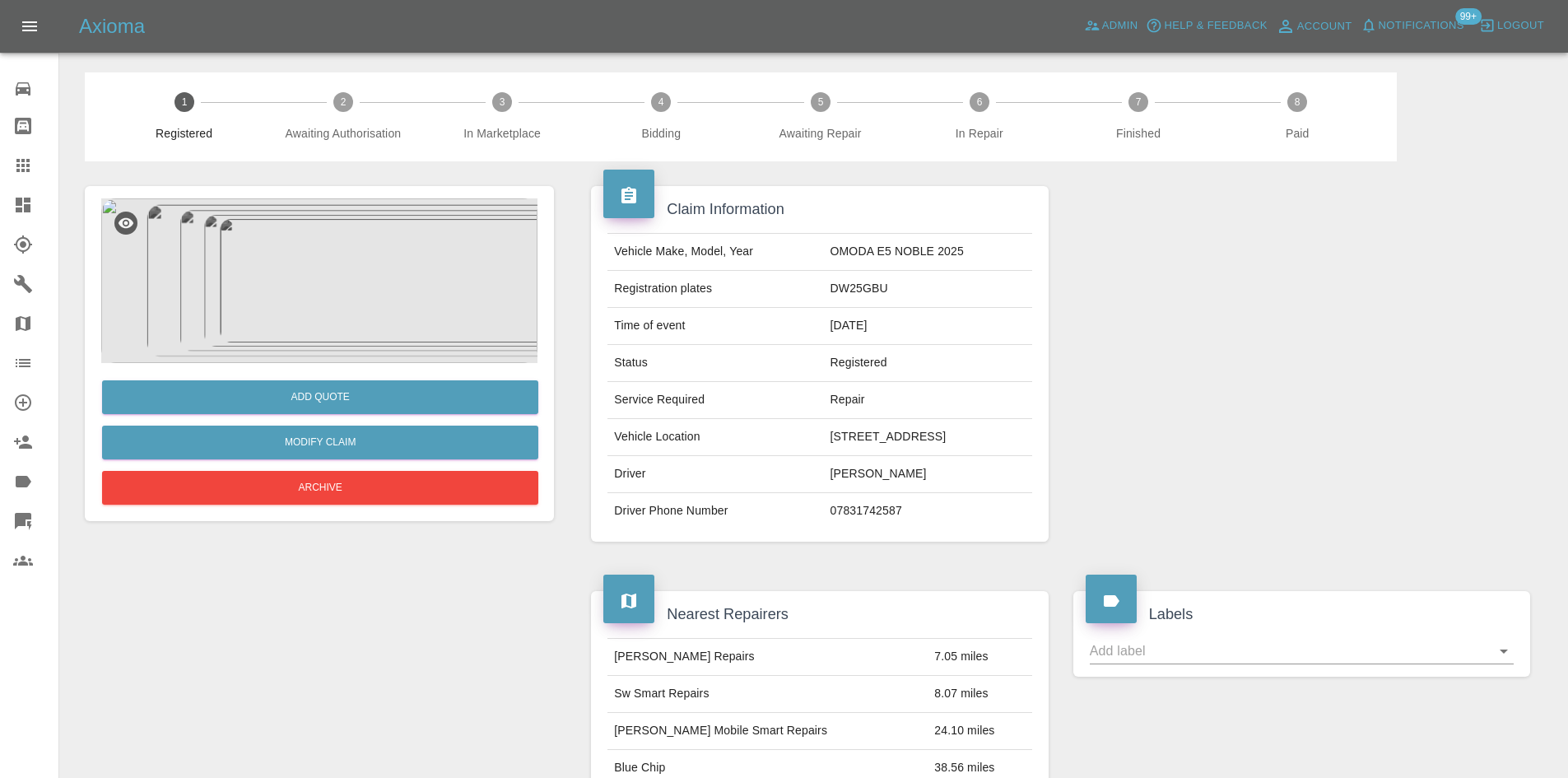
click at [397, 330] on img at bounding box center [319, 281] width 436 height 165
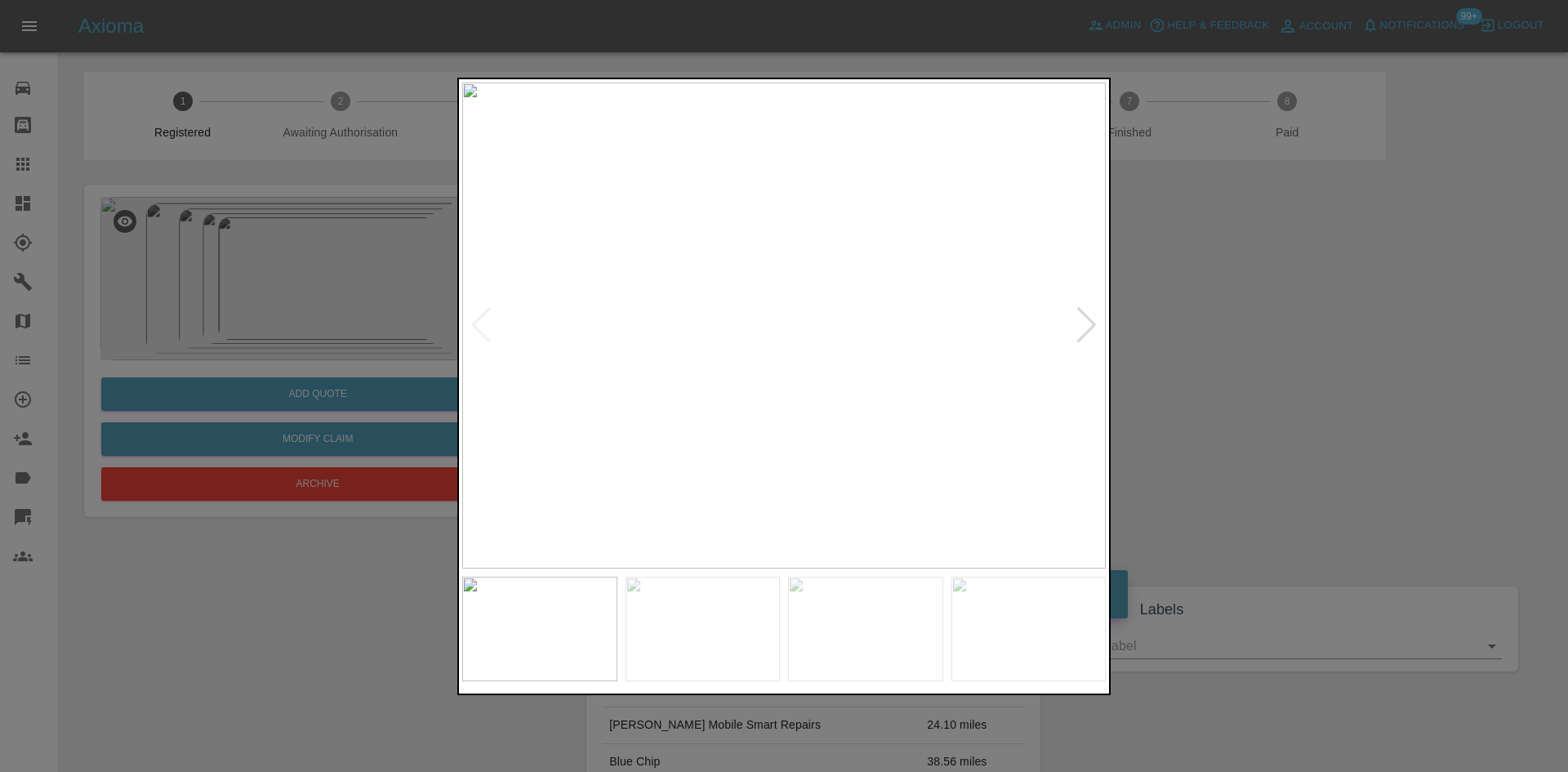
click at [1091, 331] on div at bounding box center [1086, 325] width 22 height 36
click at [1170, 349] on div at bounding box center [784, 386] width 1568 height 772
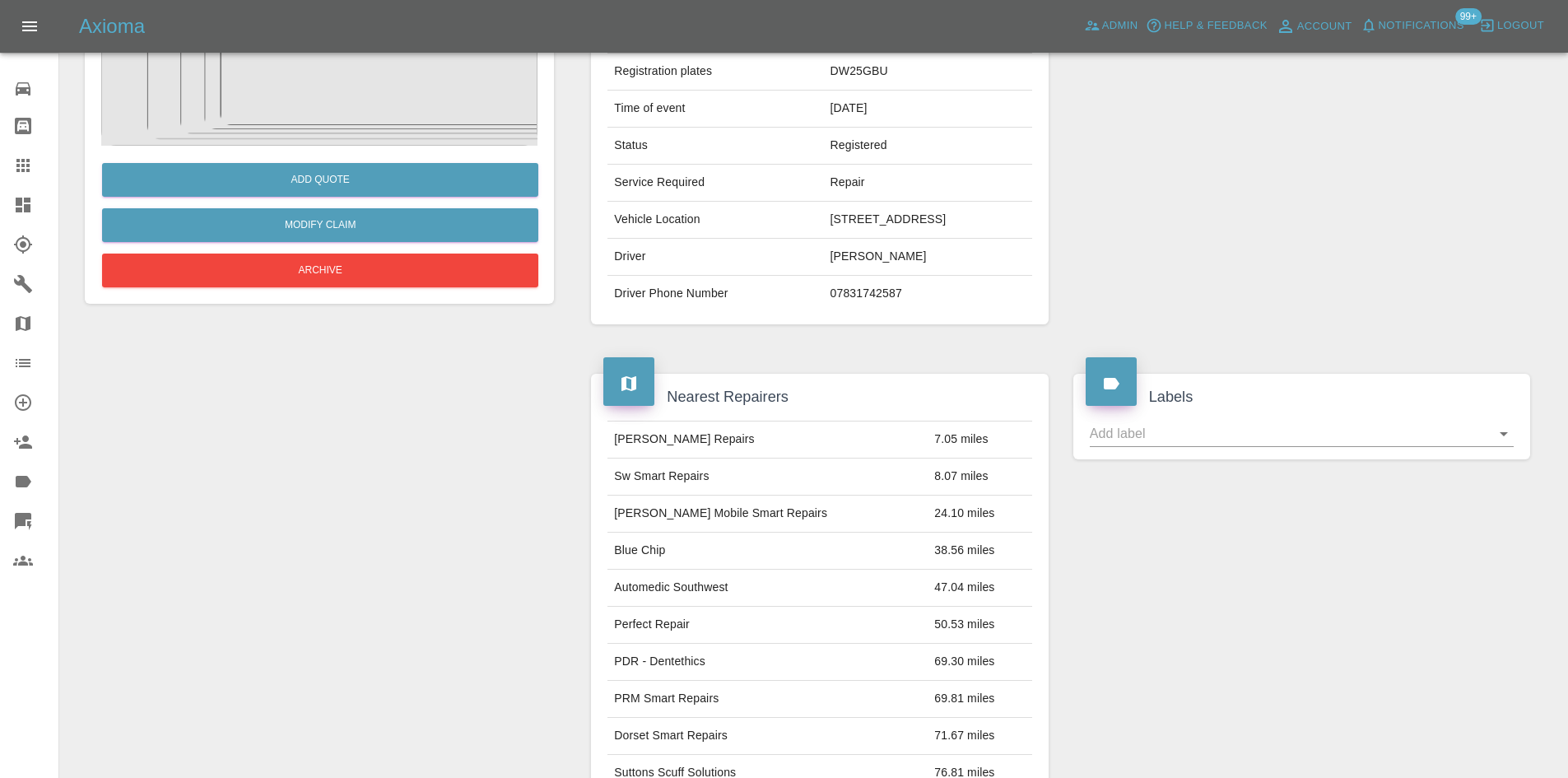
scroll to position [12, 0]
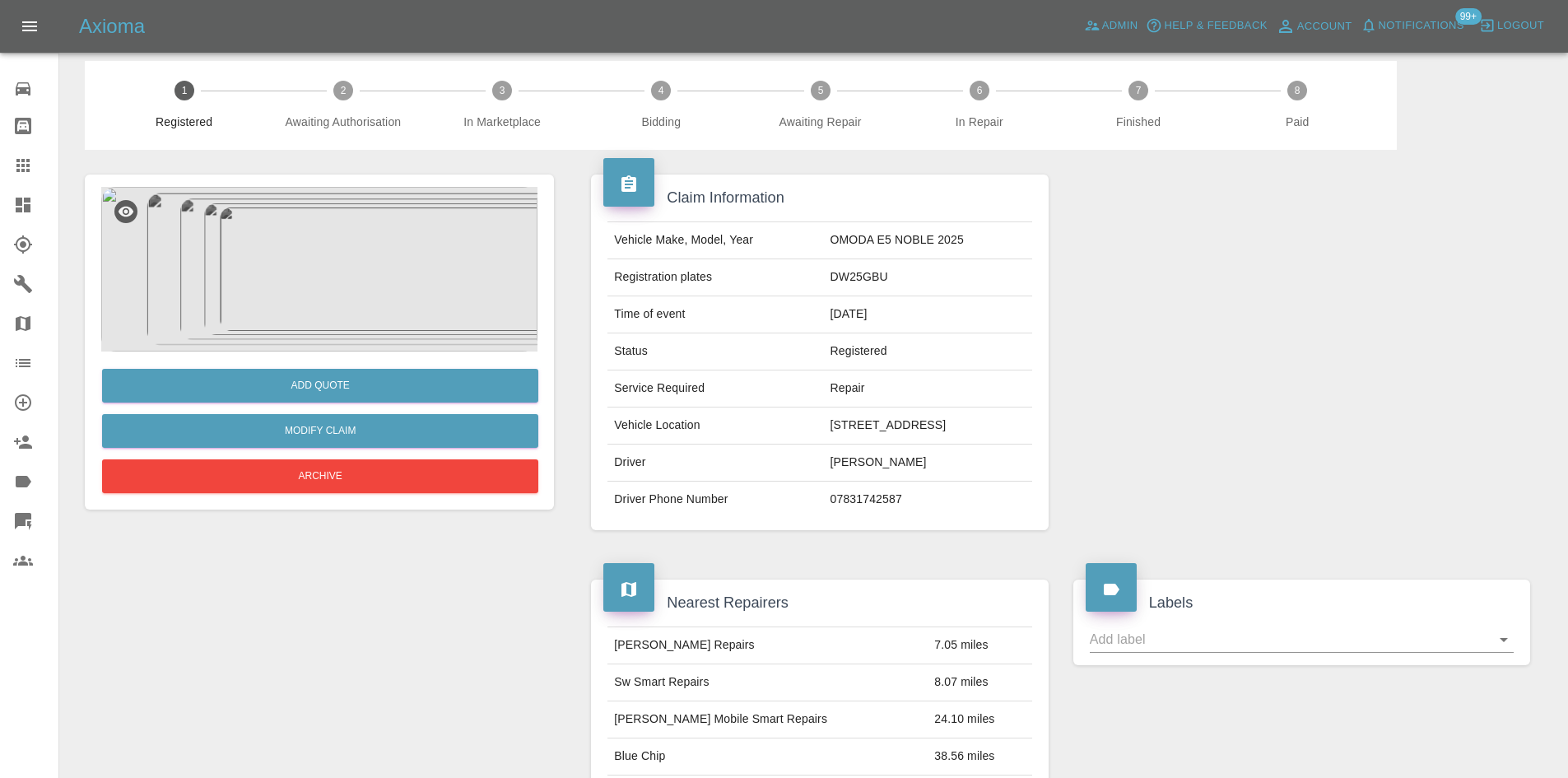
click at [317, 304] on img at bounding box center [319, 269] width 436 height 165
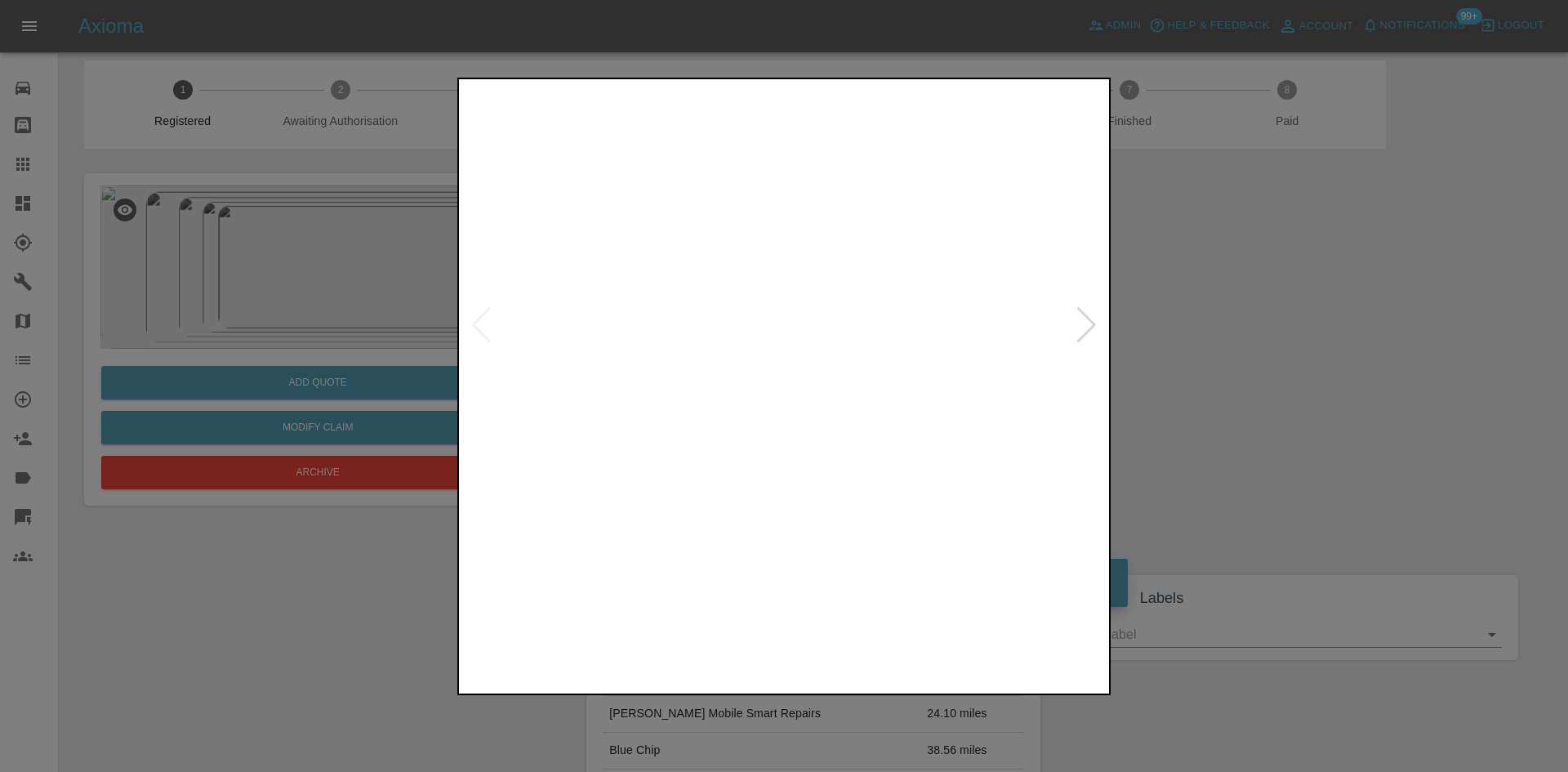
click at [740, 416] on img at bounding box center [784, 325] width 644 height 486
click at [752, 493] on img at bounding box center [797, 190] width 1931 height 1459
click at [1086, 327] on div at bounding box center [1086, 325] width 22 height 36
click at [779, 318] on img at bounding box center [784, 325] width 644 height 486
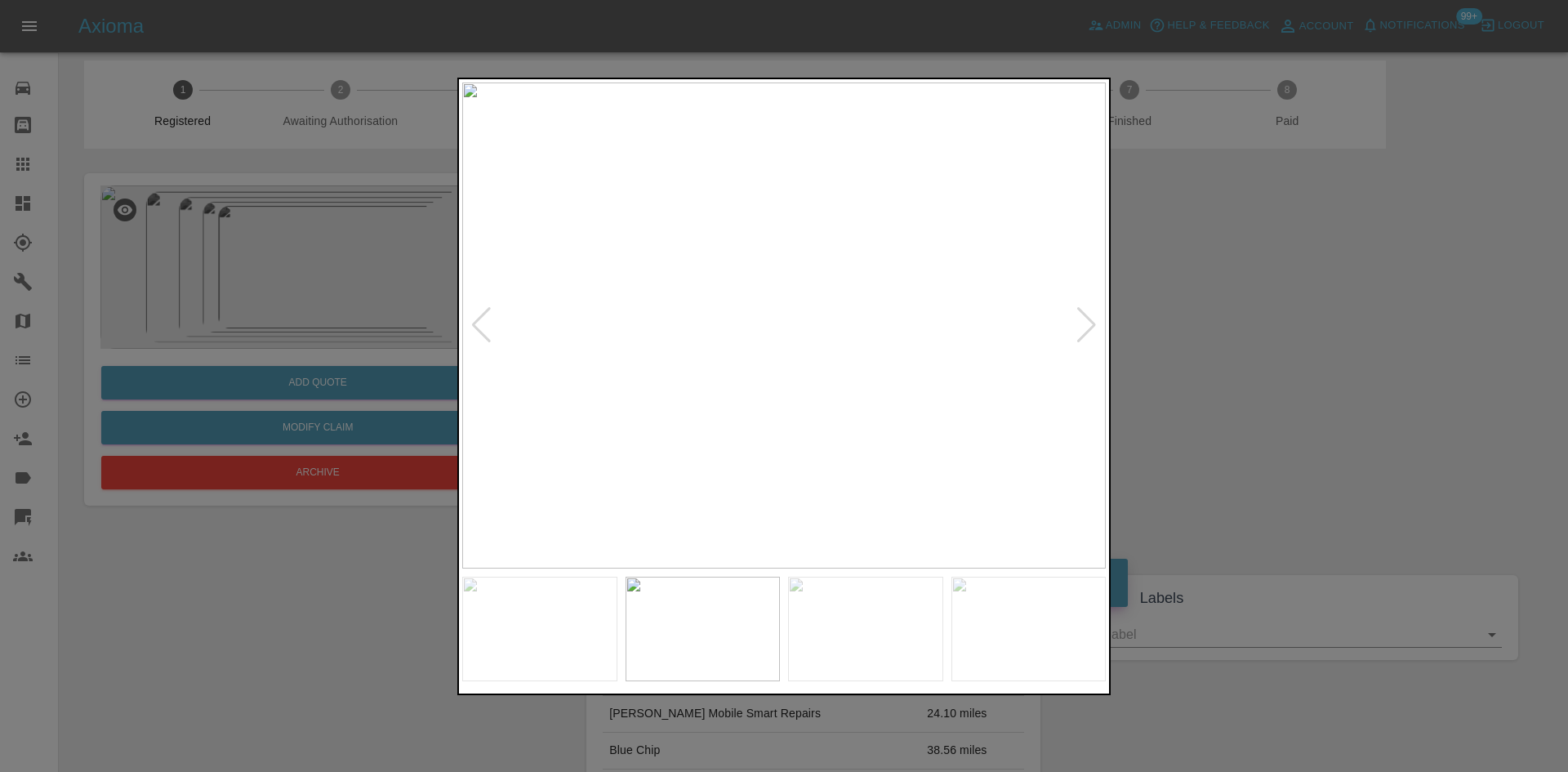
click at [779, 318] on img at bounding box center [784, 325] width 644 height 486
click at [1086, 324] on div at bounding box center [1086, 325] width 22 height 36
click at [843, 349] on img at bounding box center [784, 325] width 644 height 486
click at [1000, 257] on img at bounding box center [684, 138] width 1931 height 1459
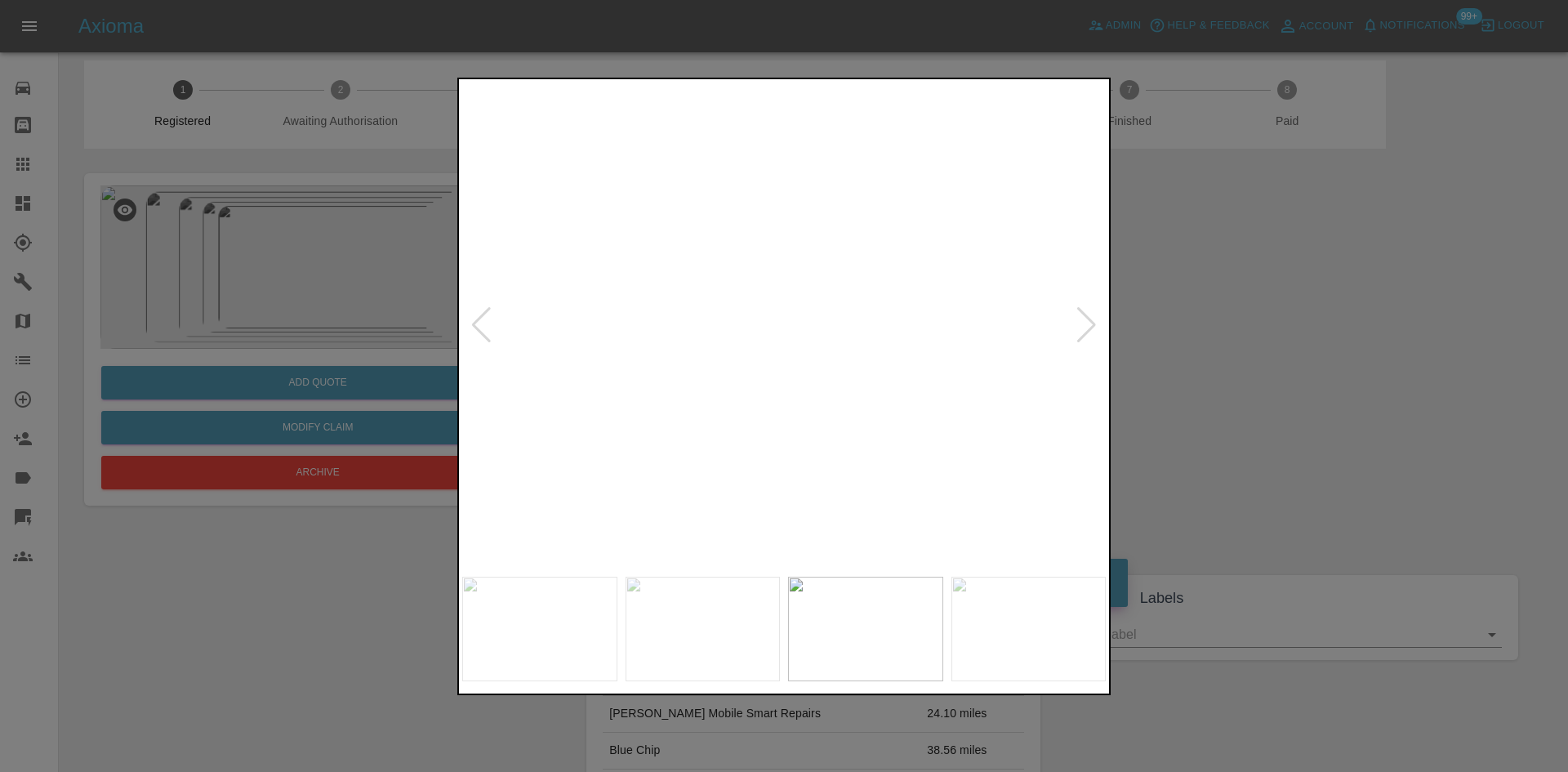
click at [1332, 283] on div at bounding box center [784, 386] width 1568 height 772
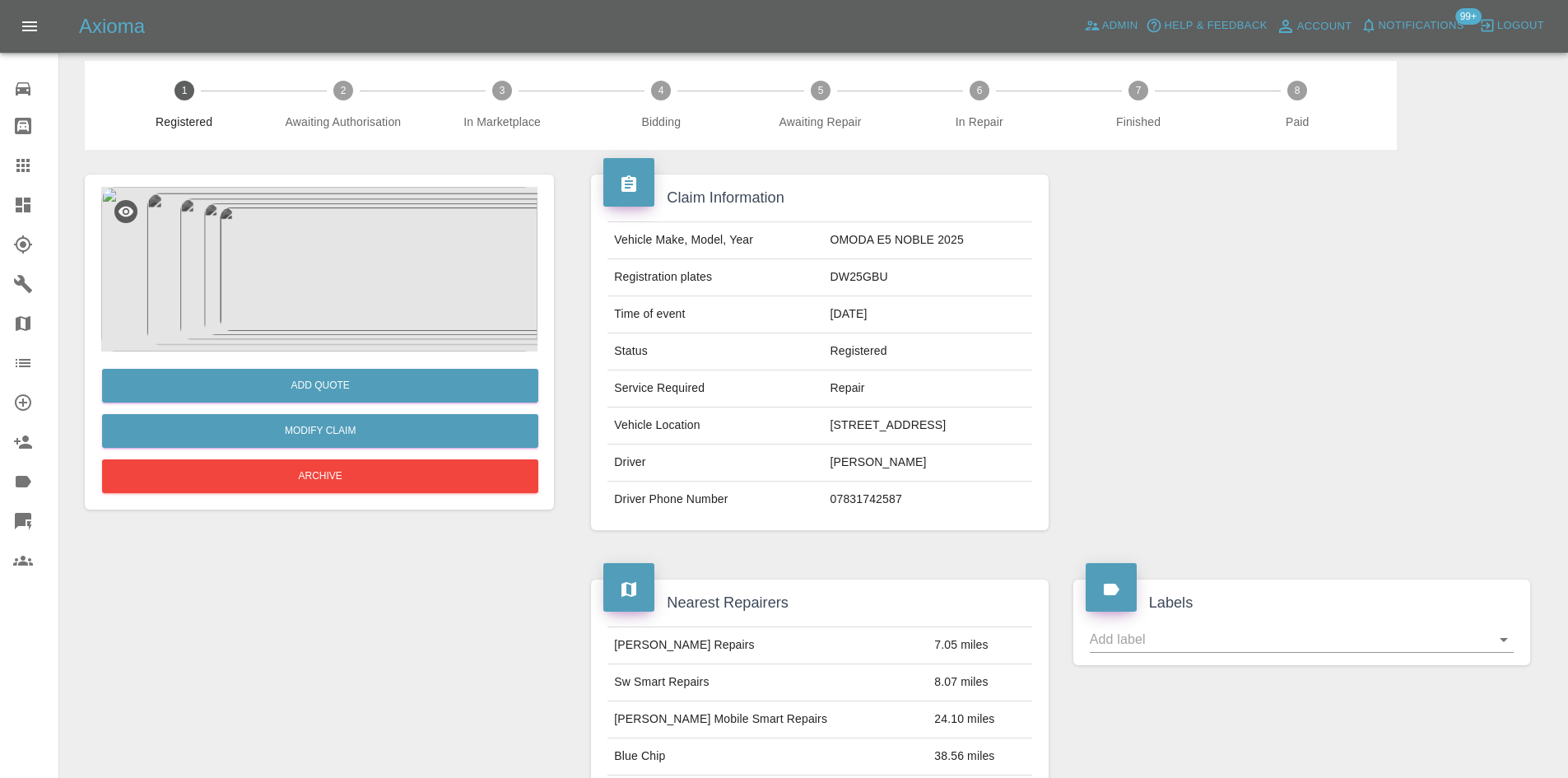
click at [24, 171] on icon at bounding box center [23, 166] width 14 height 13
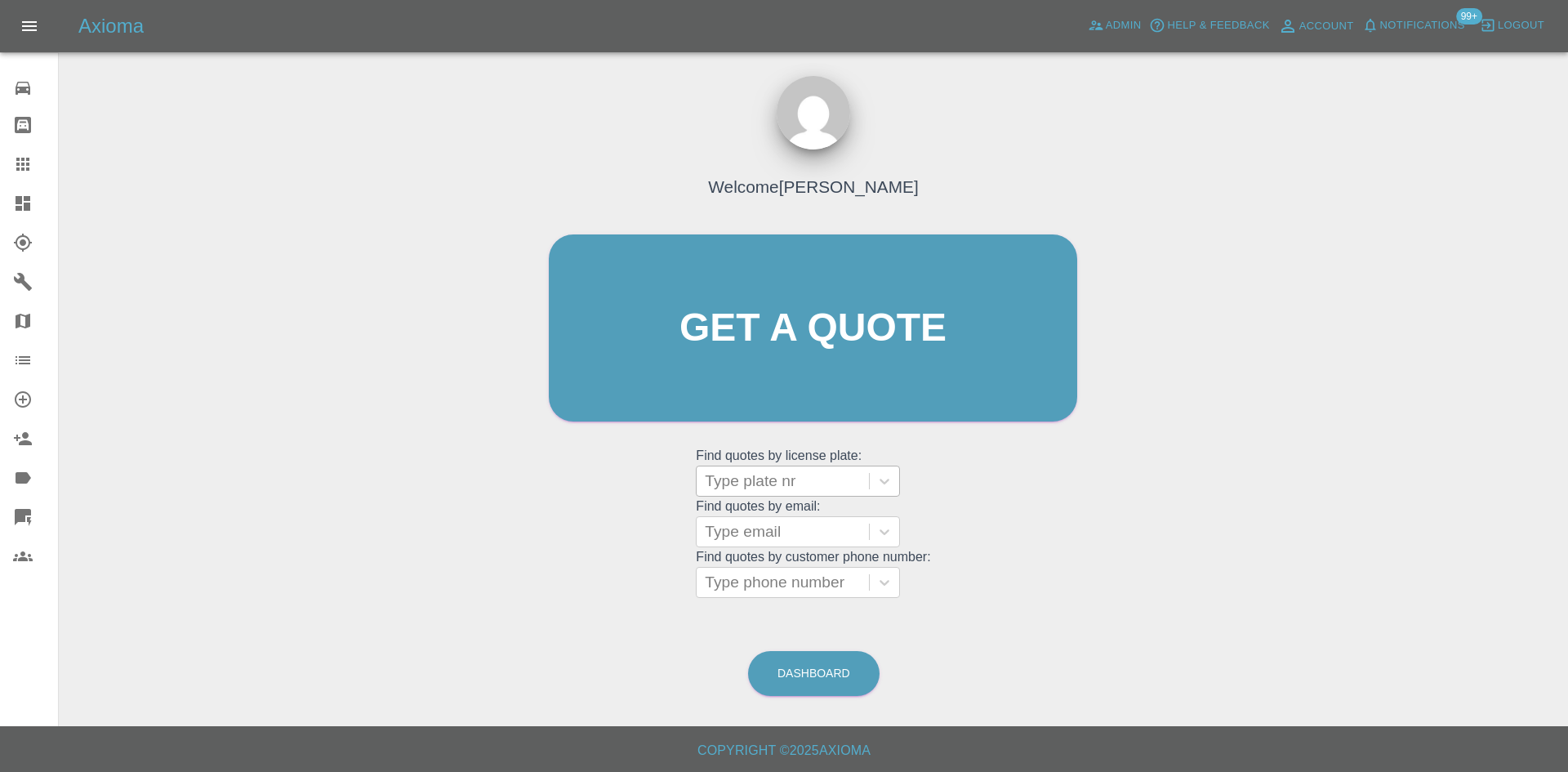
click at [766, 489] on div at bounding box center [783, 481] width 156 height 23
paste input "HV65HVR"
type input "HV65HVR"
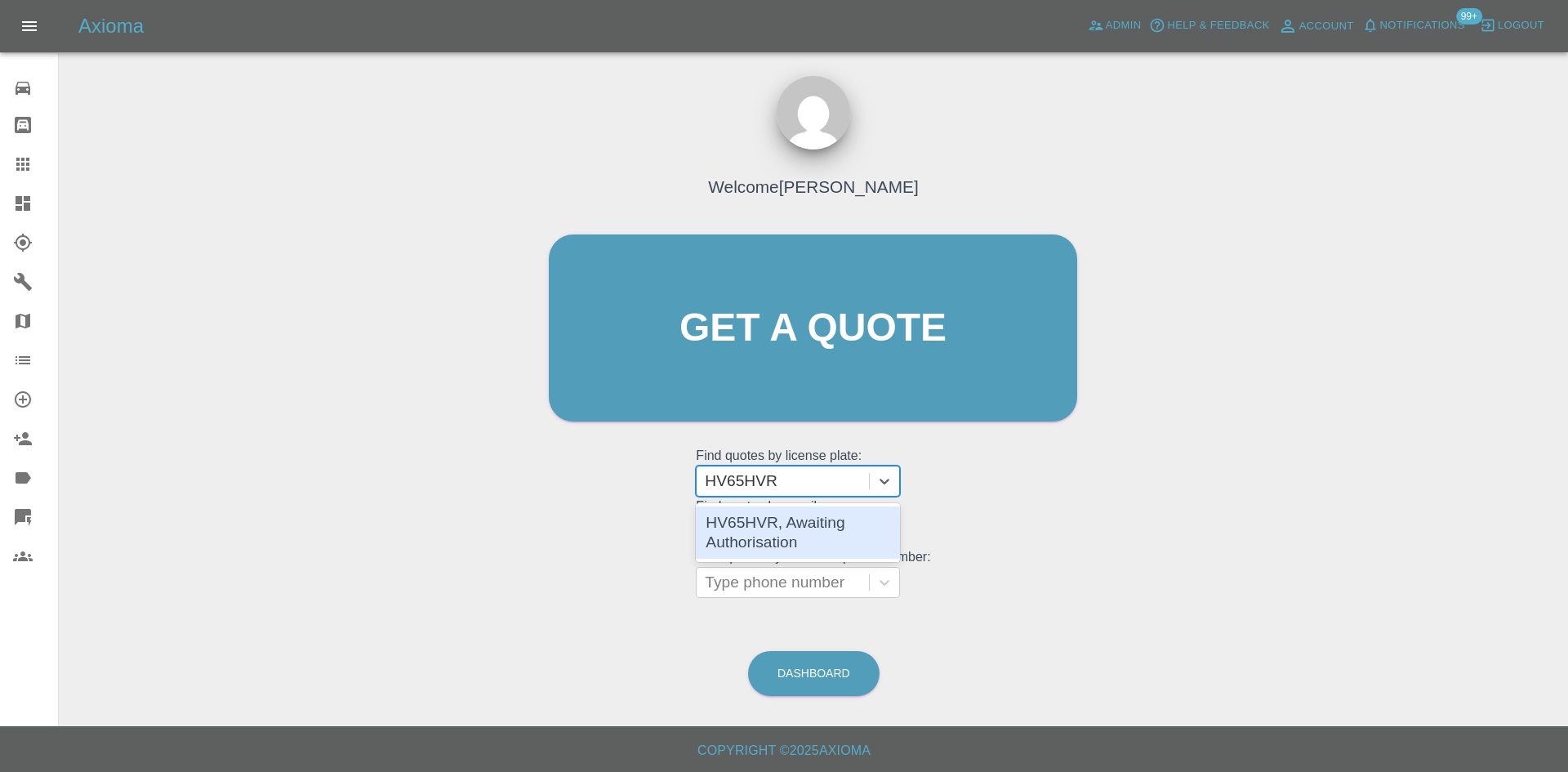
click at [785, 517] on div "HV65HVR, Awaiting Authorisation" at bounding box center [797, 532] width 204 height 53
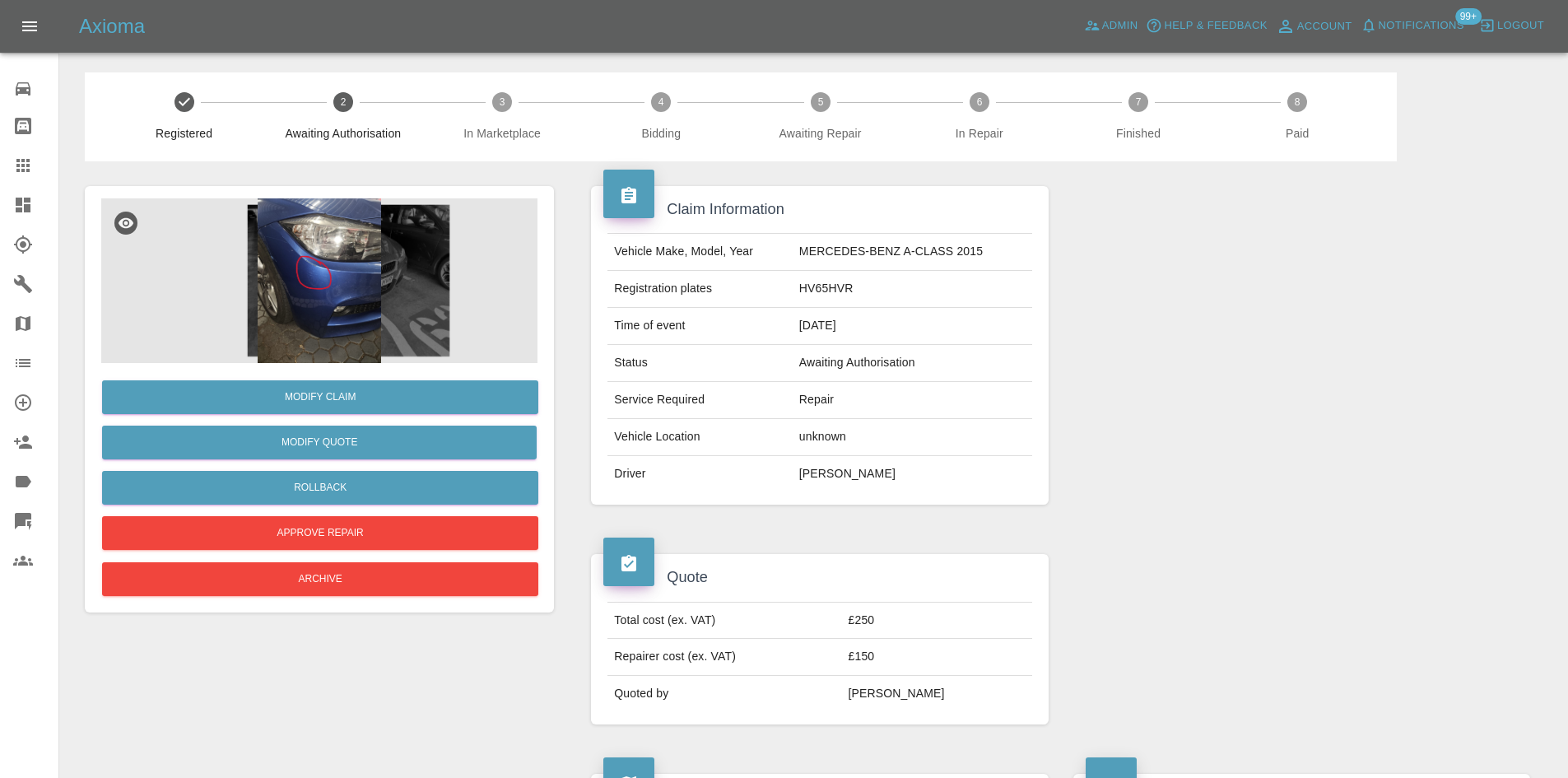
click at [323, 285] on img at bounding box center [319, 281] width 436 height 165
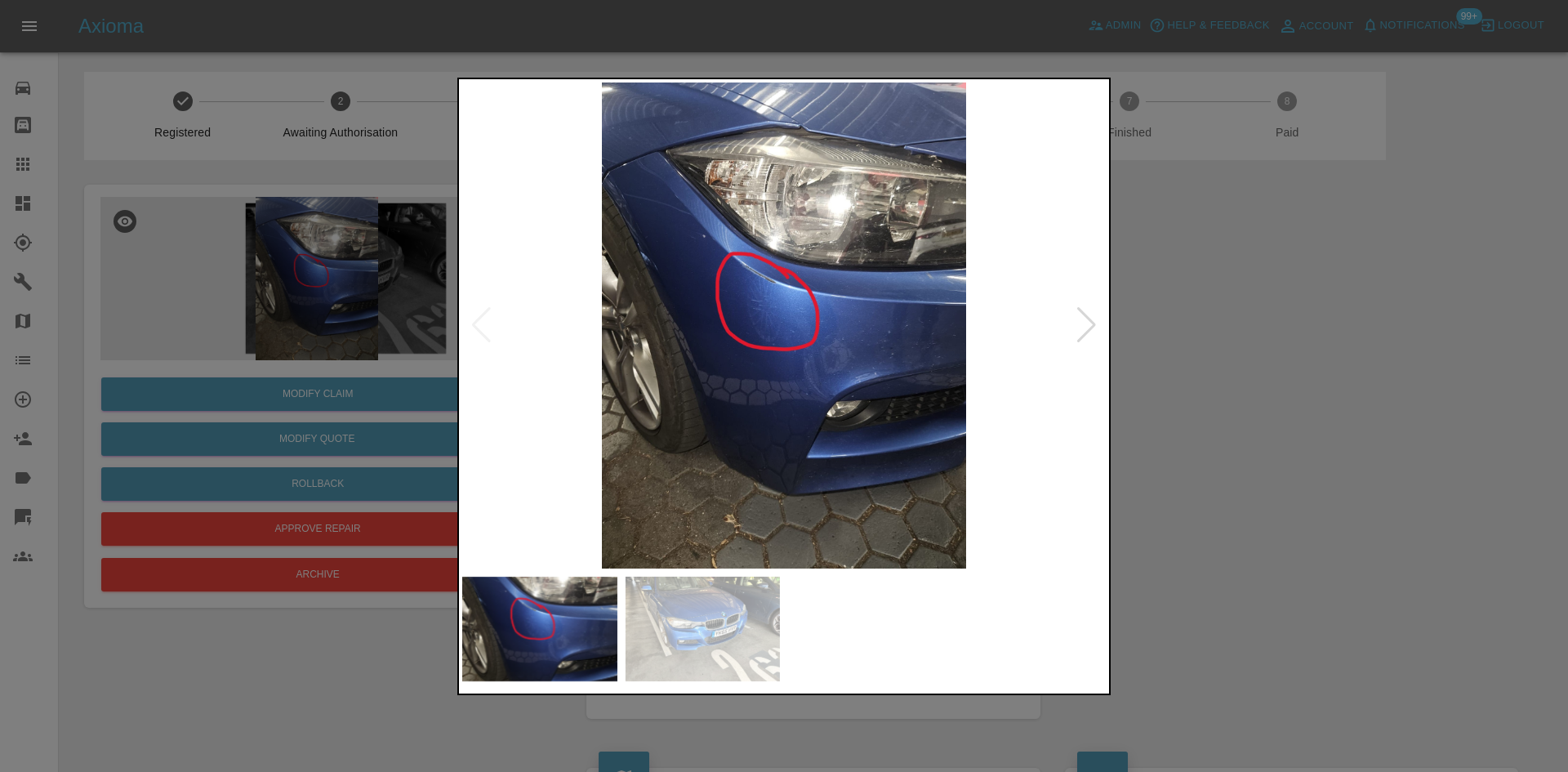
click at [1248, 355] on div at bounding box center [784, 386] width 1568 height 772
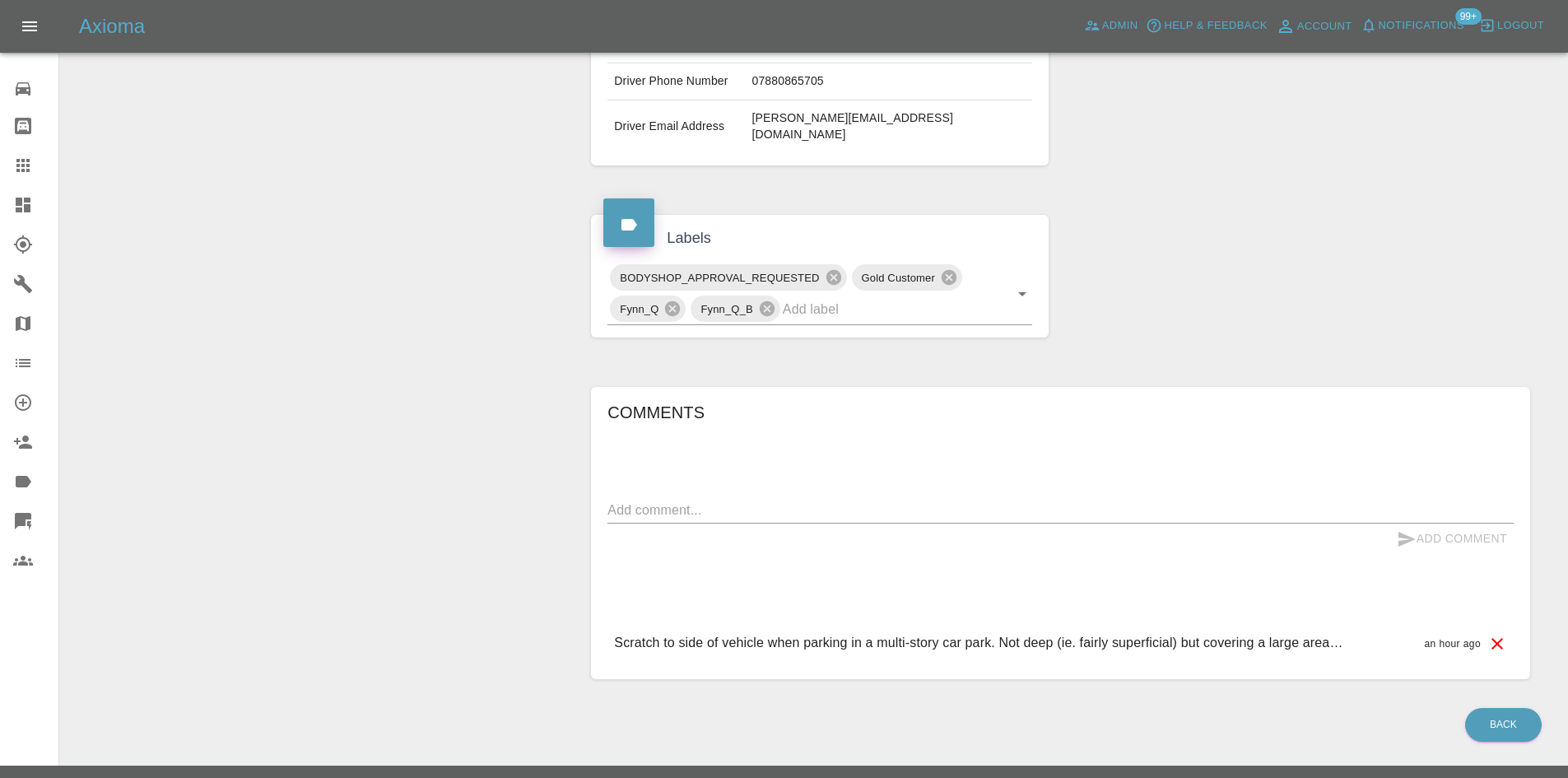
scroll to position [465, 0]
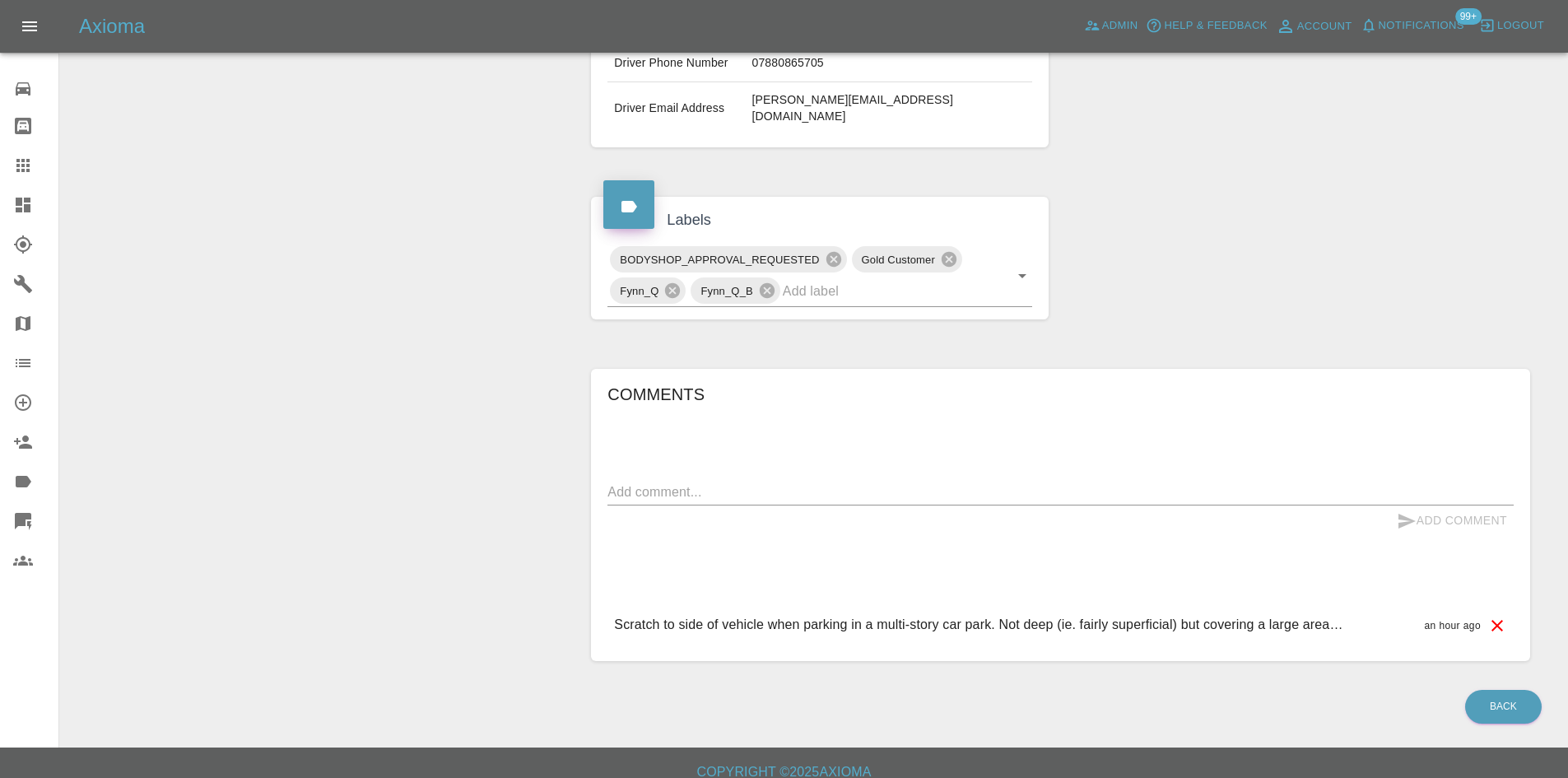
click at [11, 219] on link "Dashboard" at bounding box center [29, 204] width 59 height 40
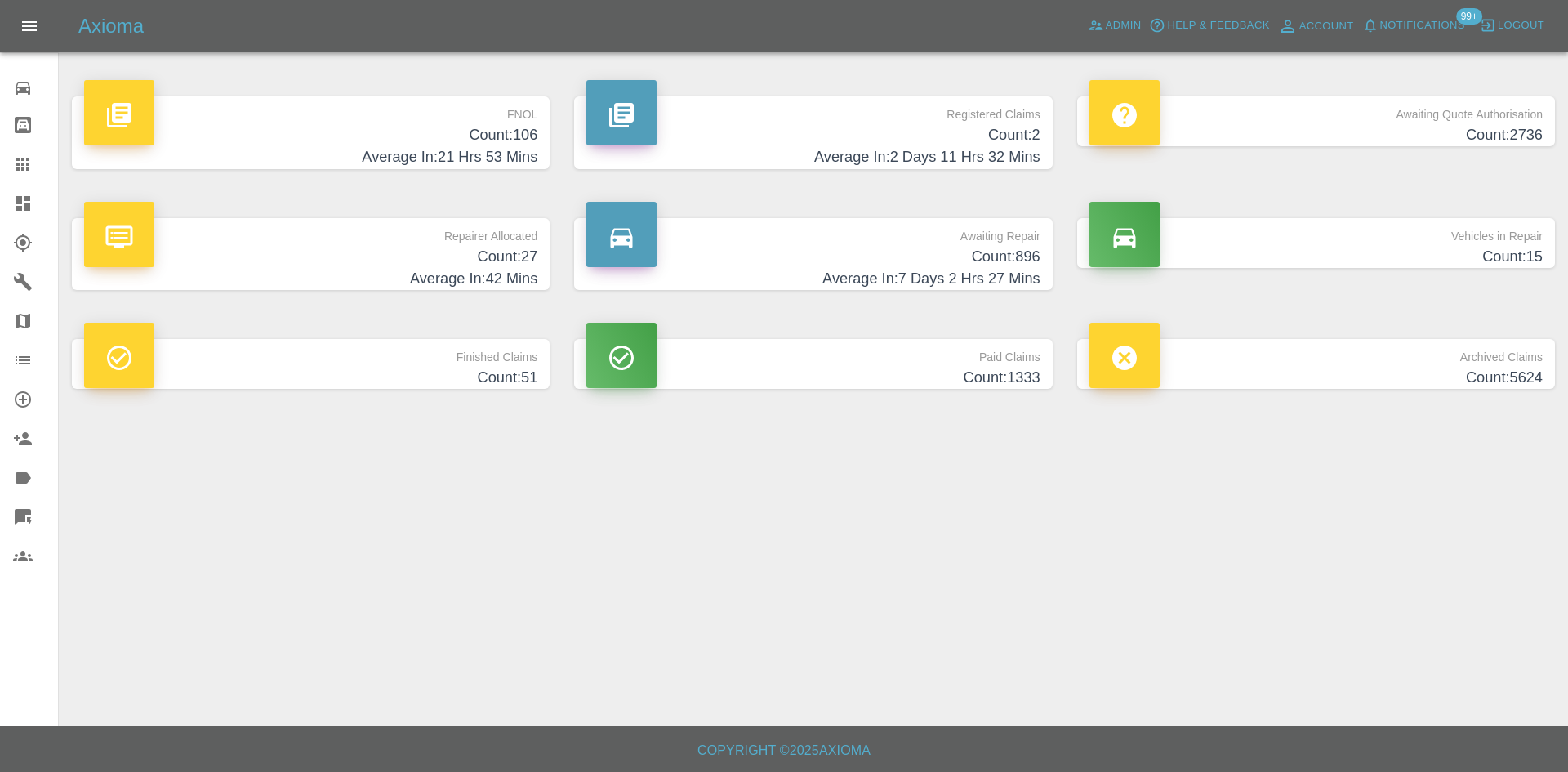
click at [863, 95] on div "Registered Claims Count: 2 Average In: 2 Days 11 Hrs 32 Mins" at bounding box center [812, 132] width 502 height 121
click at [869, 125] on h4 "Count: 2" at bounding box center [813, 135] width 453 height 22
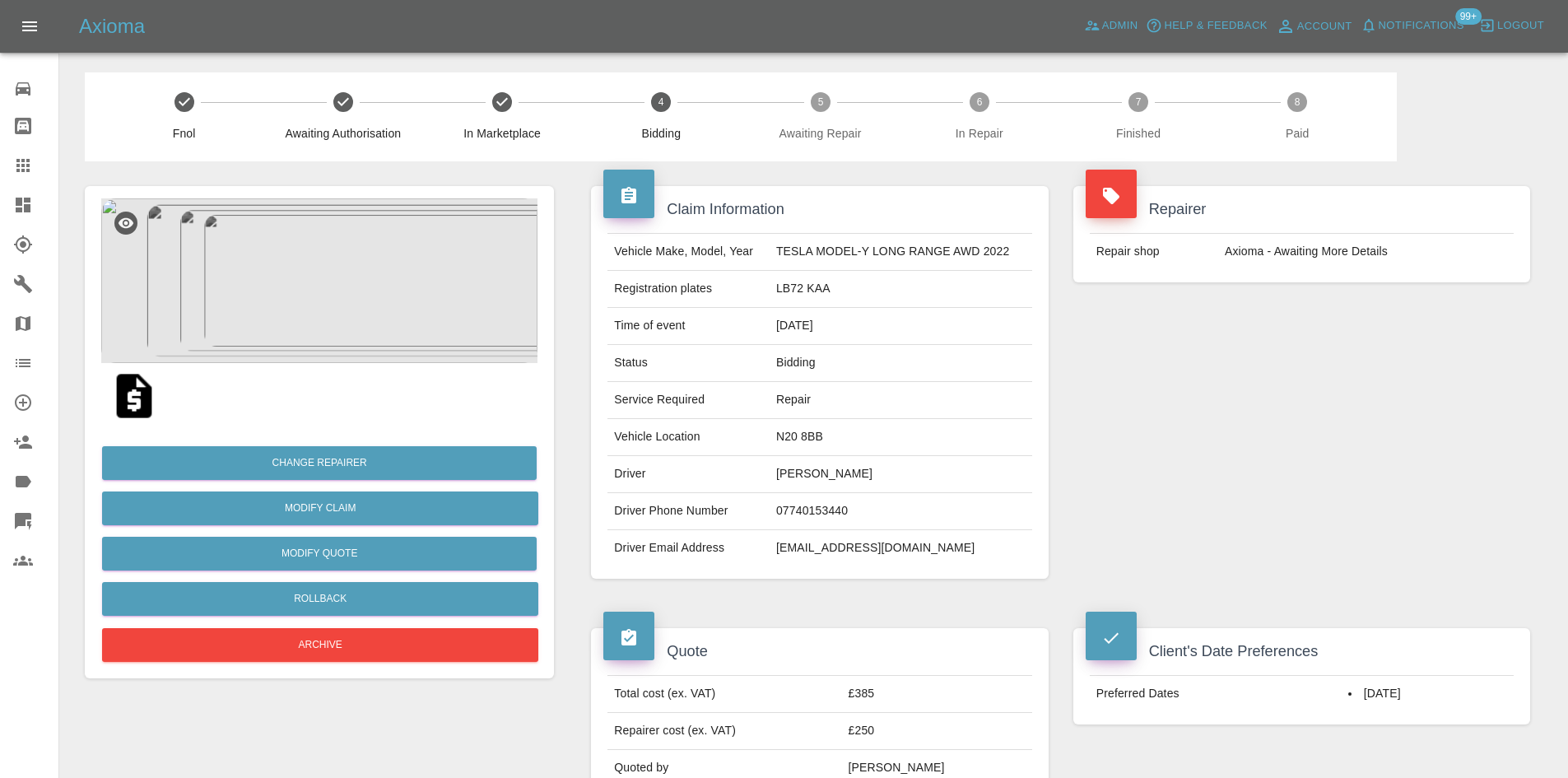
click at [375, 309] on img at bounding box center [319, 281] width 436 height 165
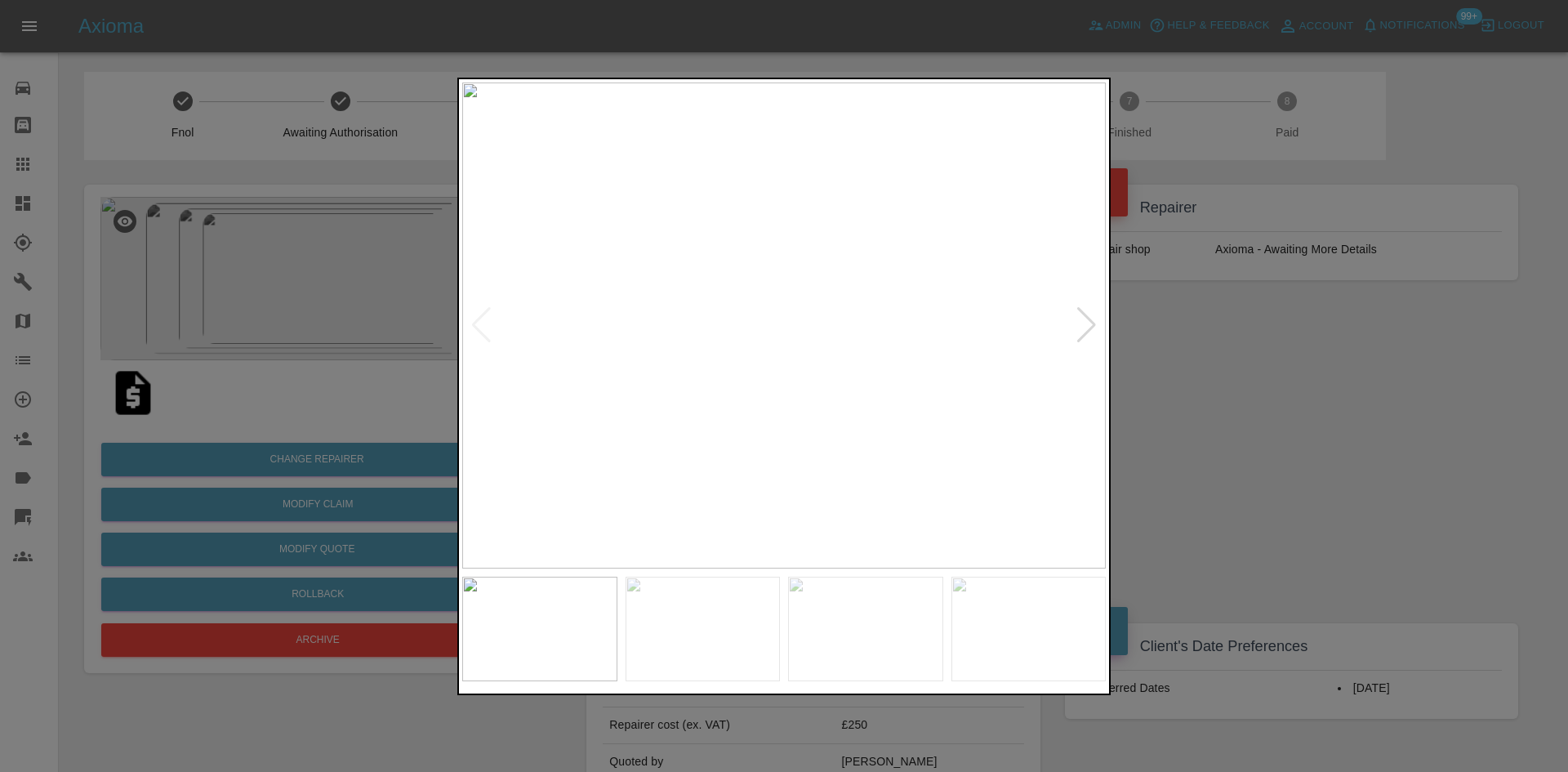
click at [1071, 332] on img at bounding box center [784, 325] width 644 height 486
click at [1076, 323] on div at bounding box center [1086, 325] width 22 height 36
click at [1538, 457] on div at bounding box center [784, 386] width 1568 height 772
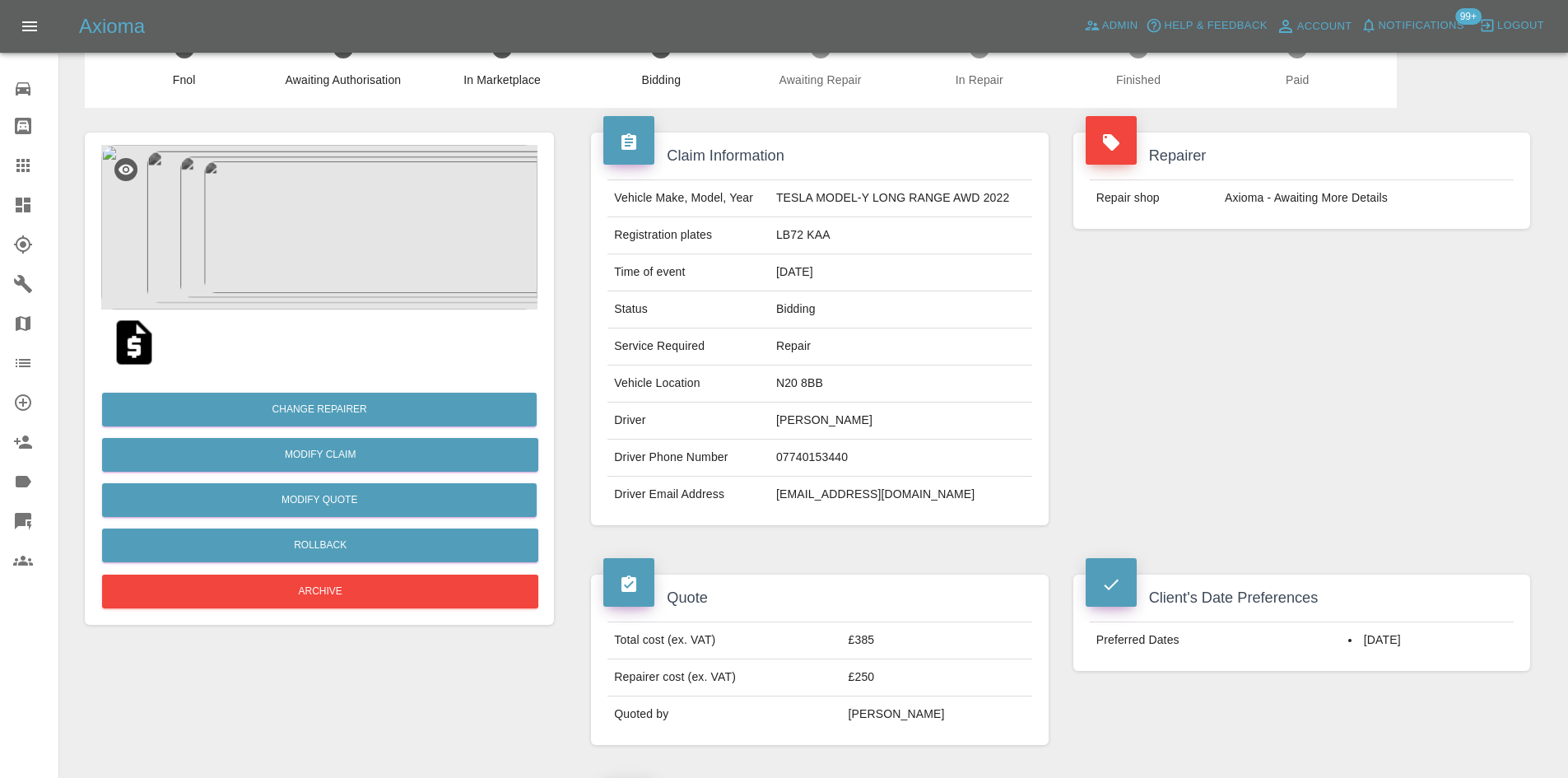
scroll to position [82, 0]
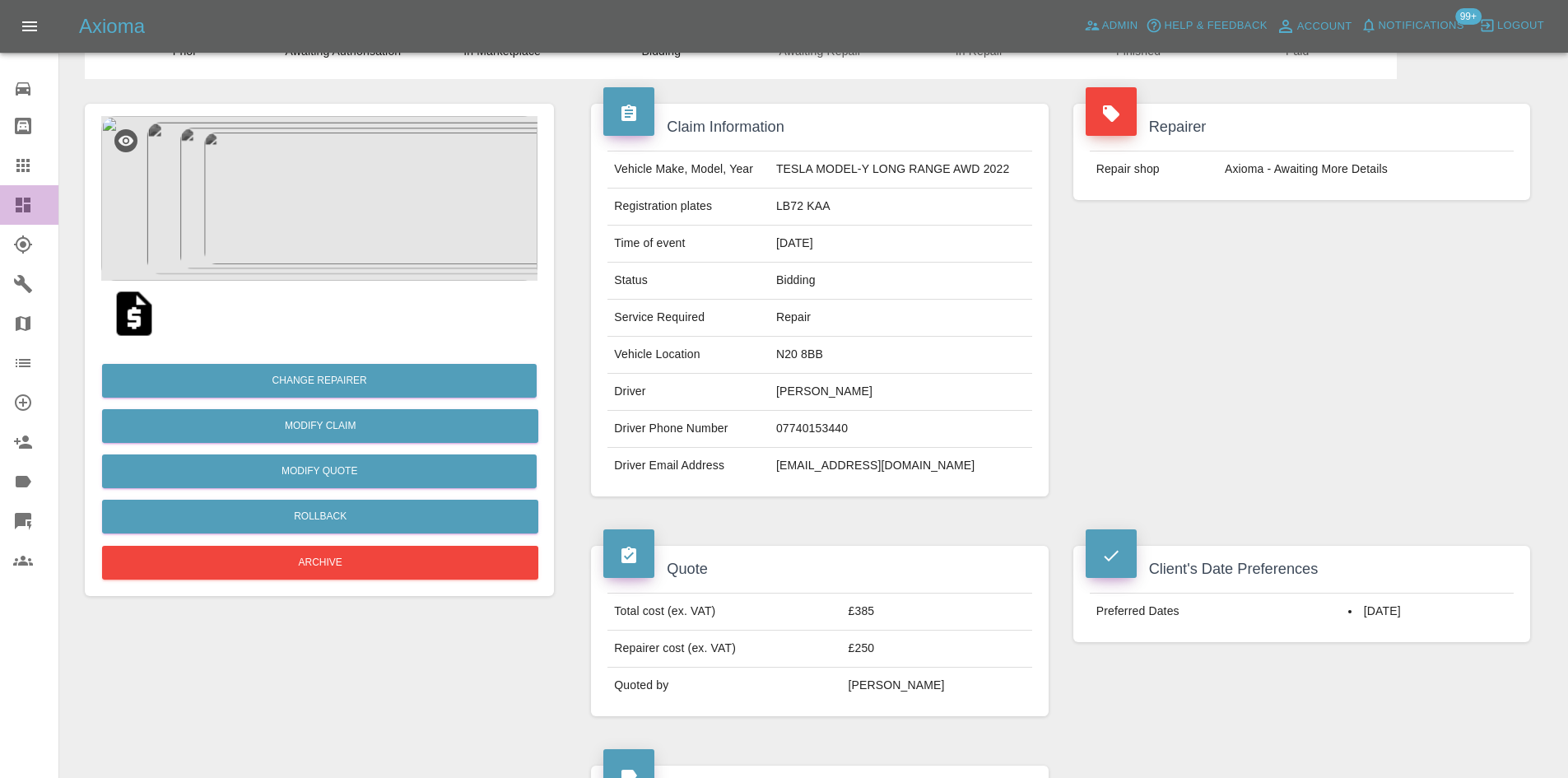
click at [3, 221] on link "Dashboard" at bounding box center [29, 204] width 59 height 40
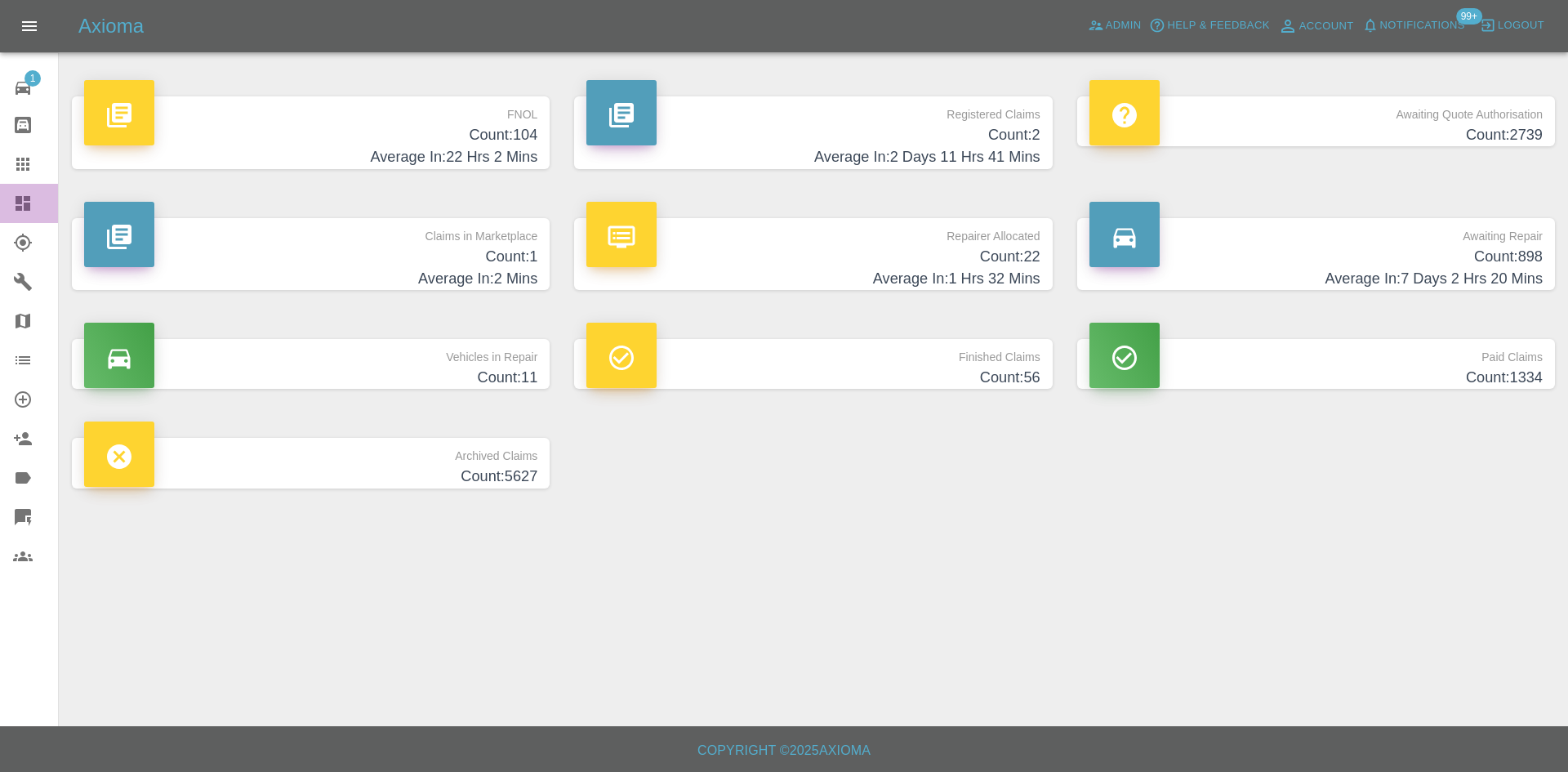
click at [9, 199] on link "Dashboard" at bounding box center [29, 203] width 58 height 39
click at [19, 210] on icon at bounding box center [22, 203] width 14 height 14
